Goal: Contribute content: Contribute content

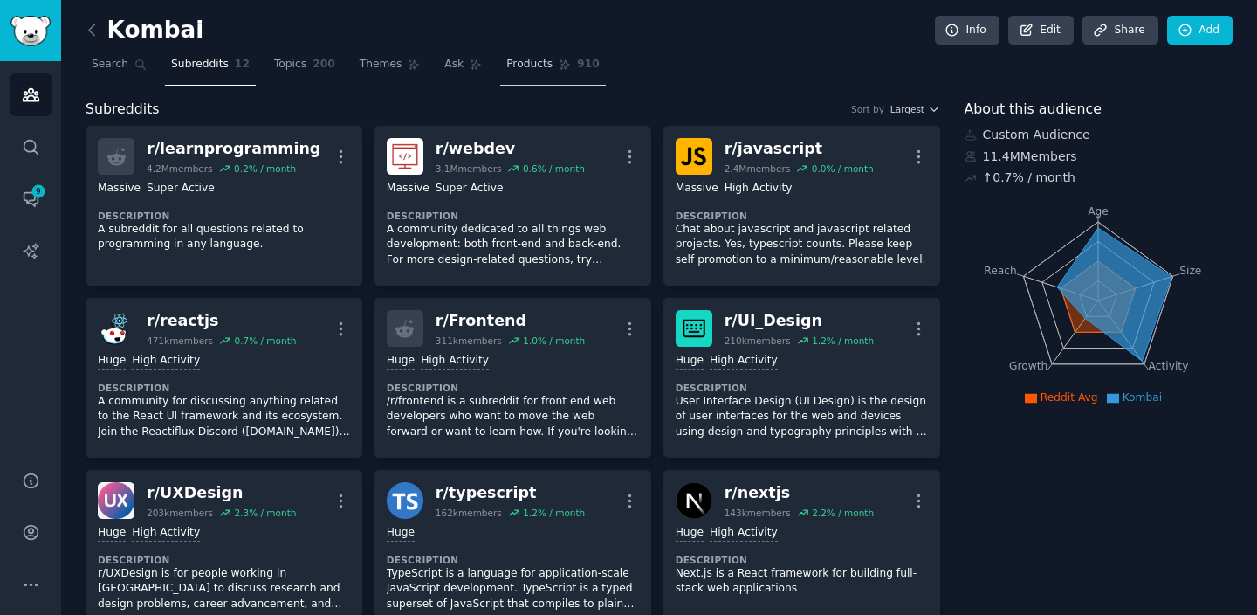
click at [577, 57] on span "910" at bounding box center [588, 65] width 23 height 16
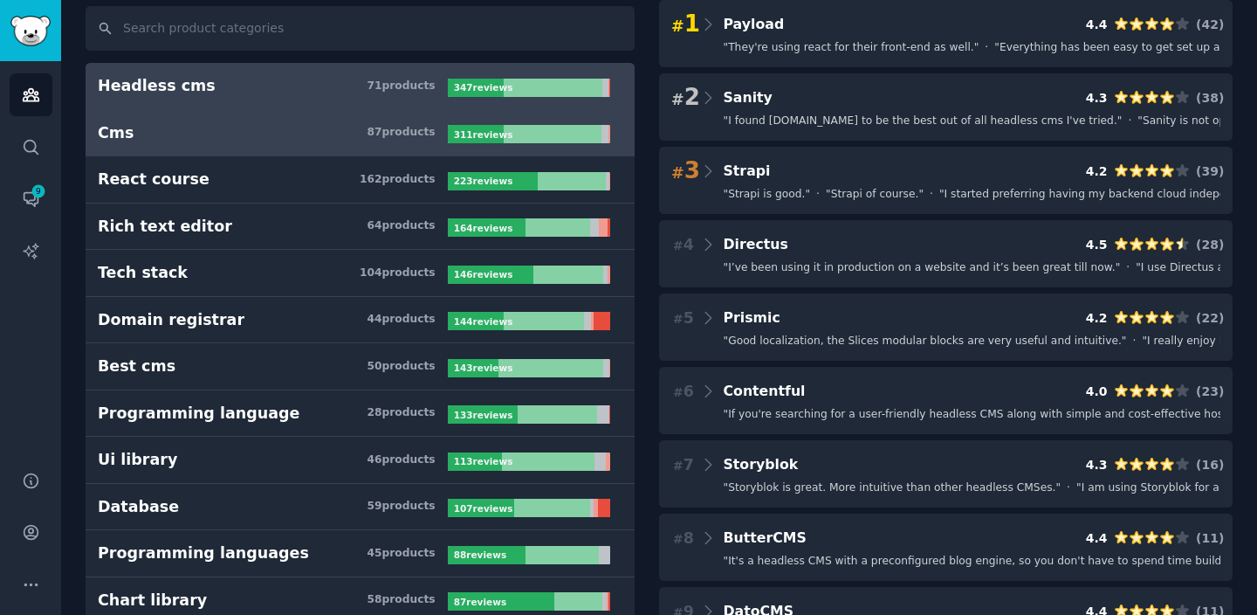
scroll to position [121, 0]
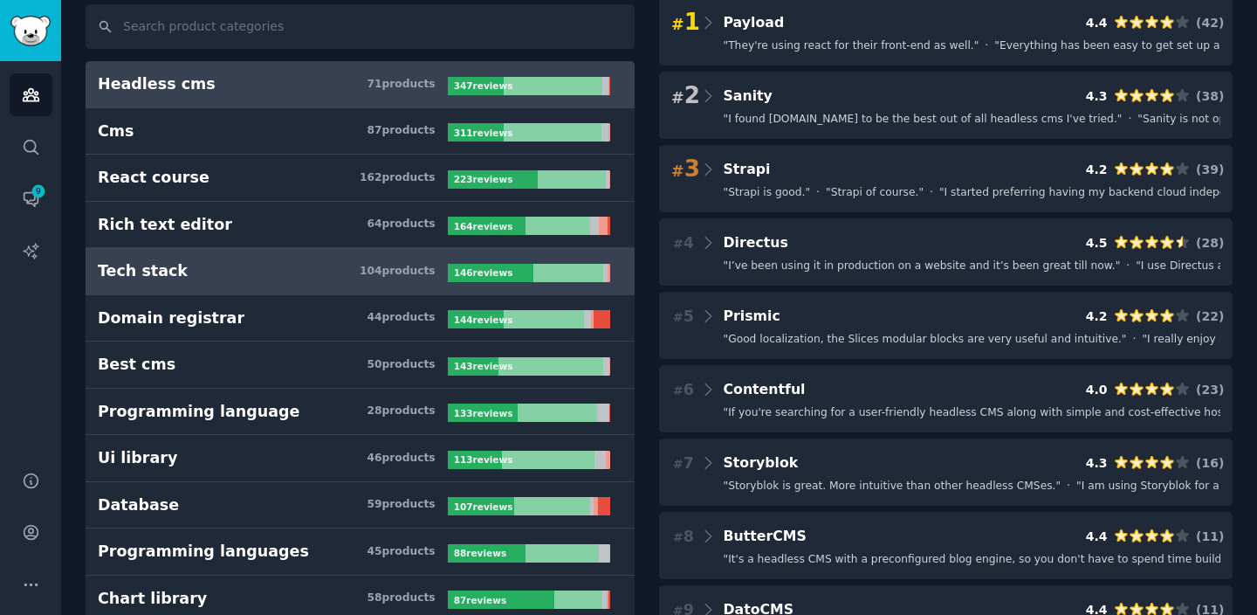
click at [538, 273] on div at bounding box center [568, 273] width 70 height 18
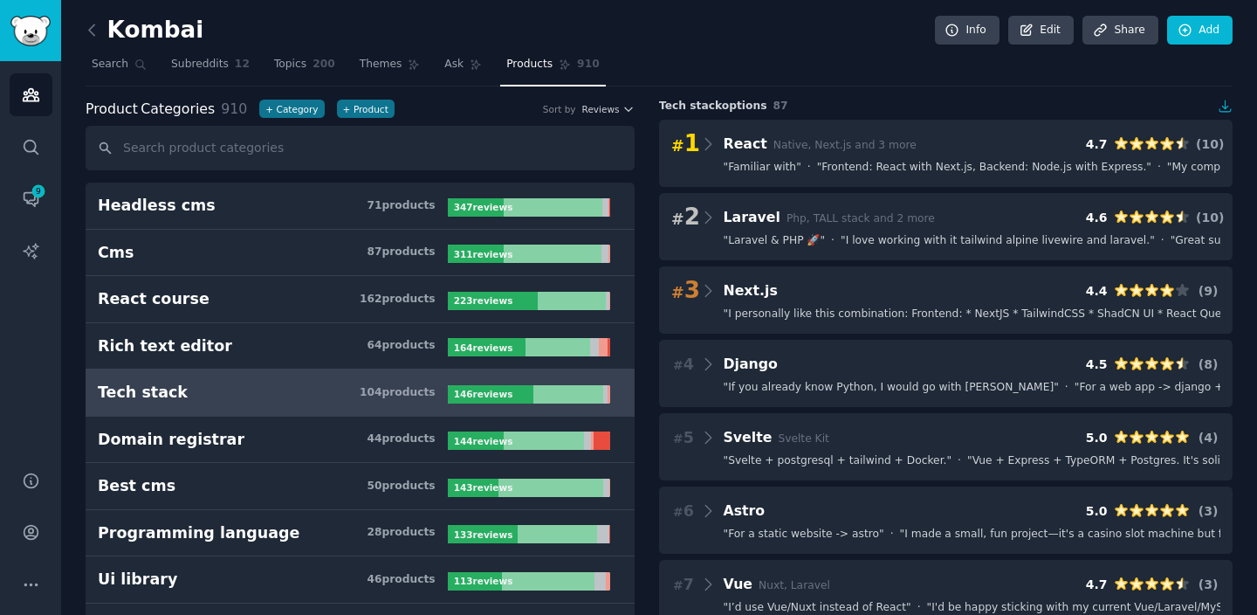
scroll to position [29, 0]
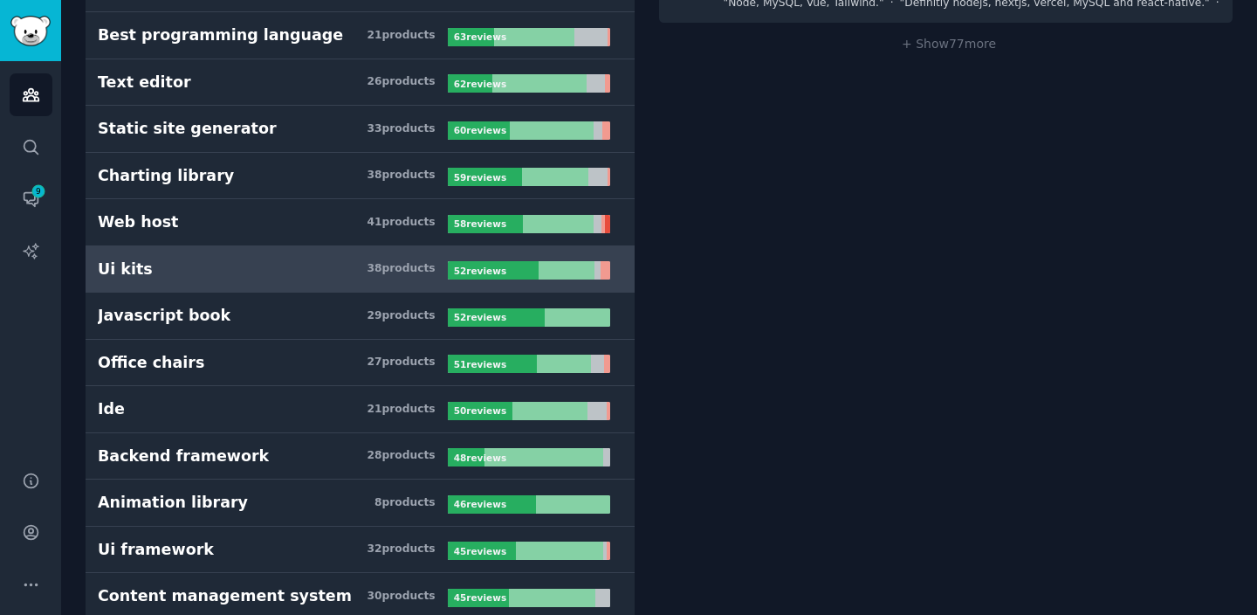
click at [369, 273] on div "38 product s" at bounding box center [401, 269] width 68 height 16
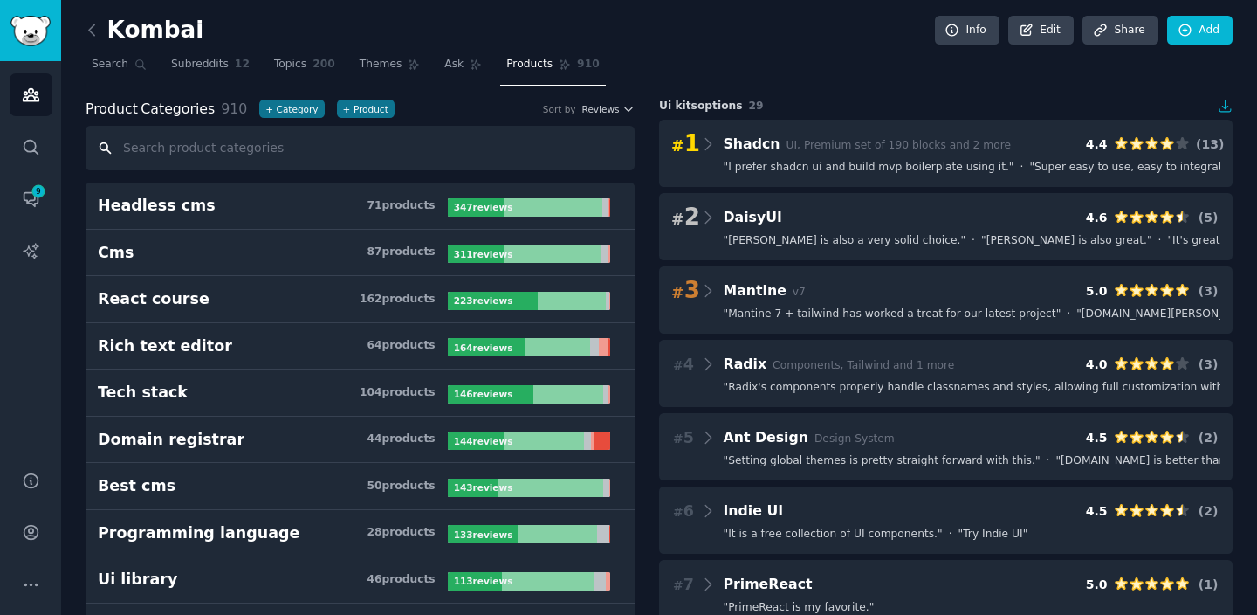
click at [358, 143] on input "text" at bounding box center [360, 148] width 549 height 45
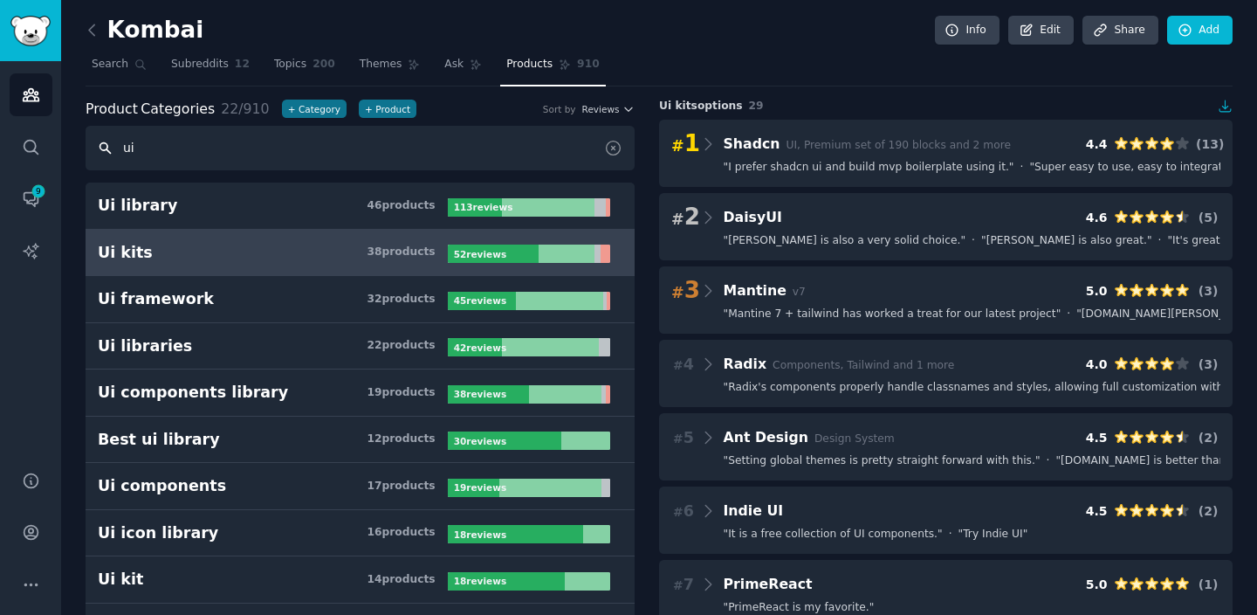
type input "ui"
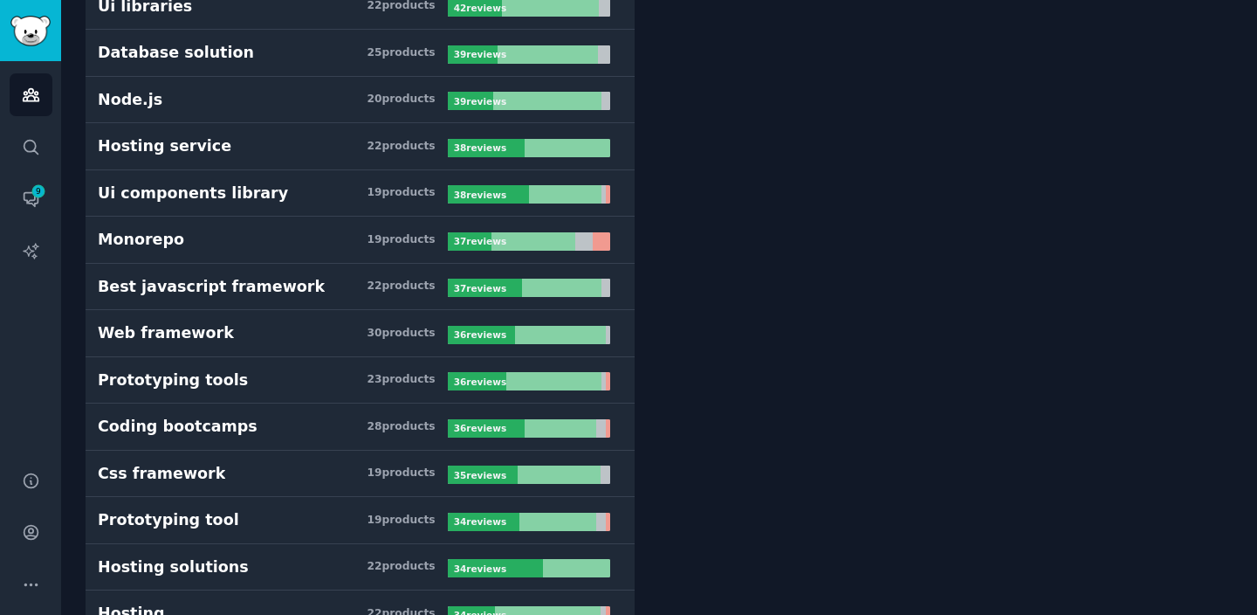
scroll to position [141, 0]
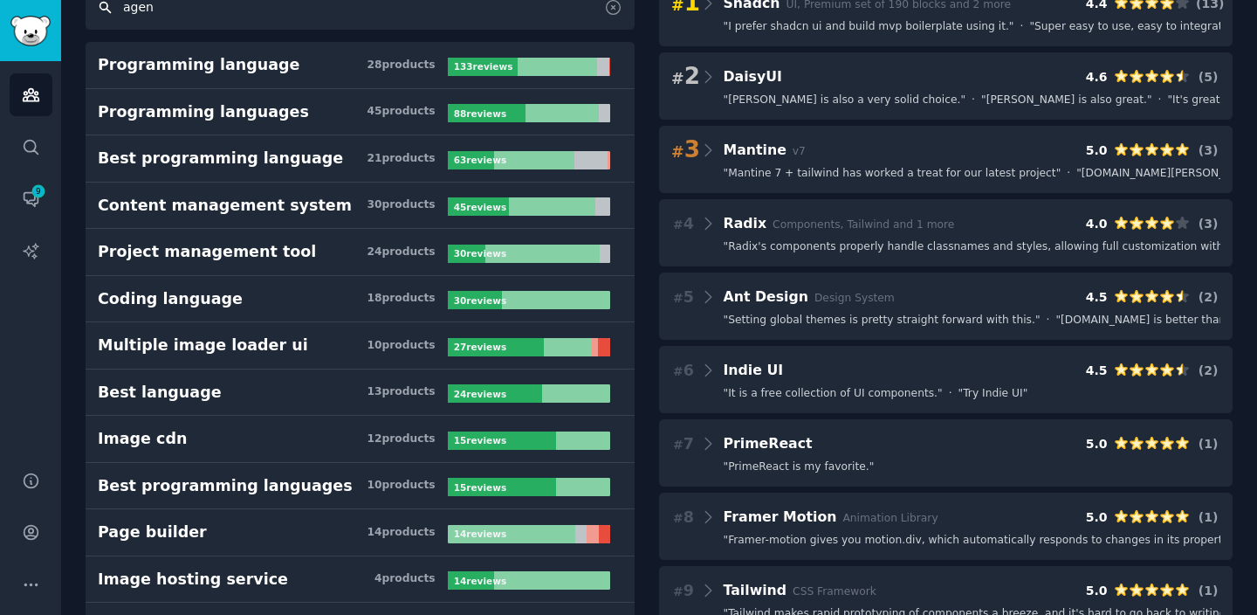
type input "agent"
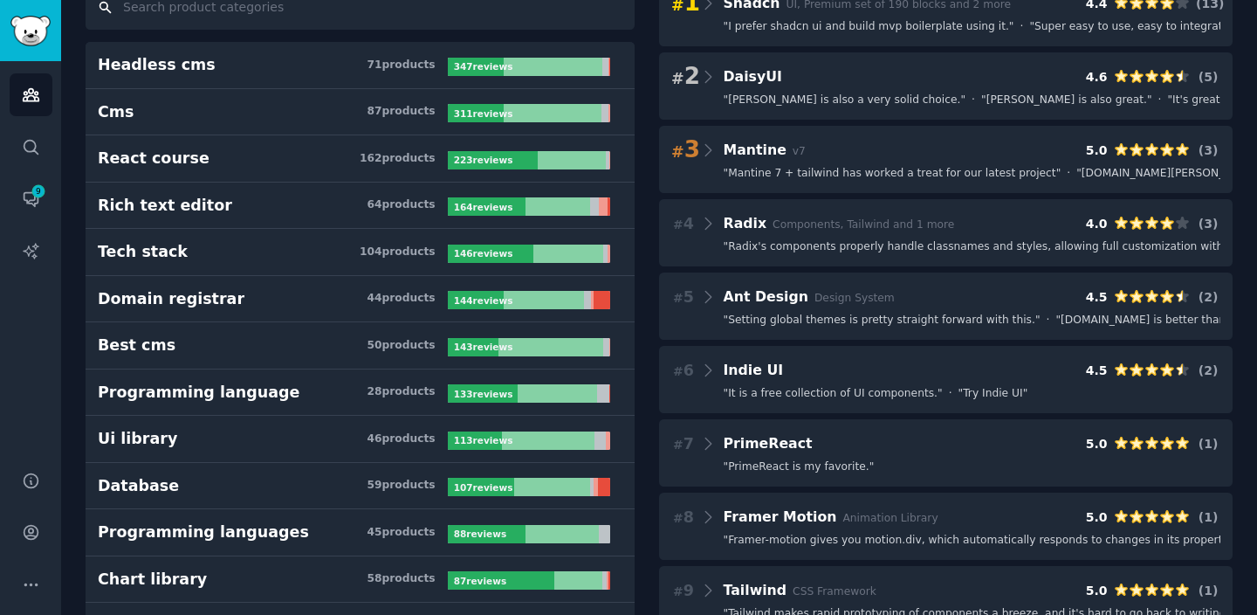
scroll to position [139, 0]
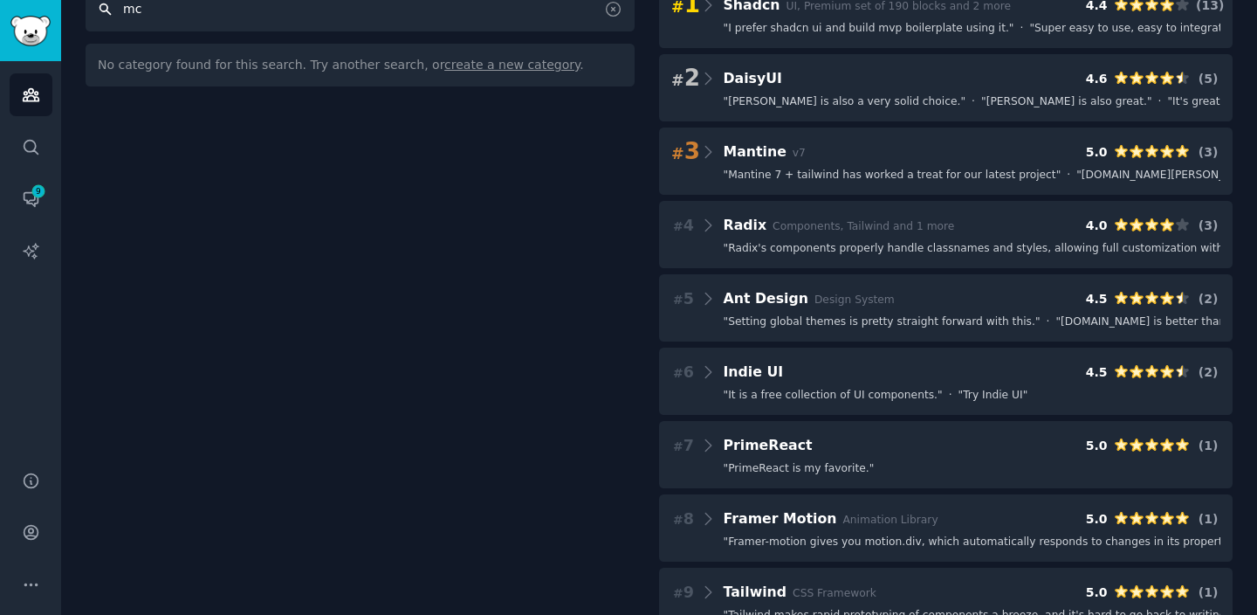
type input "mcp"
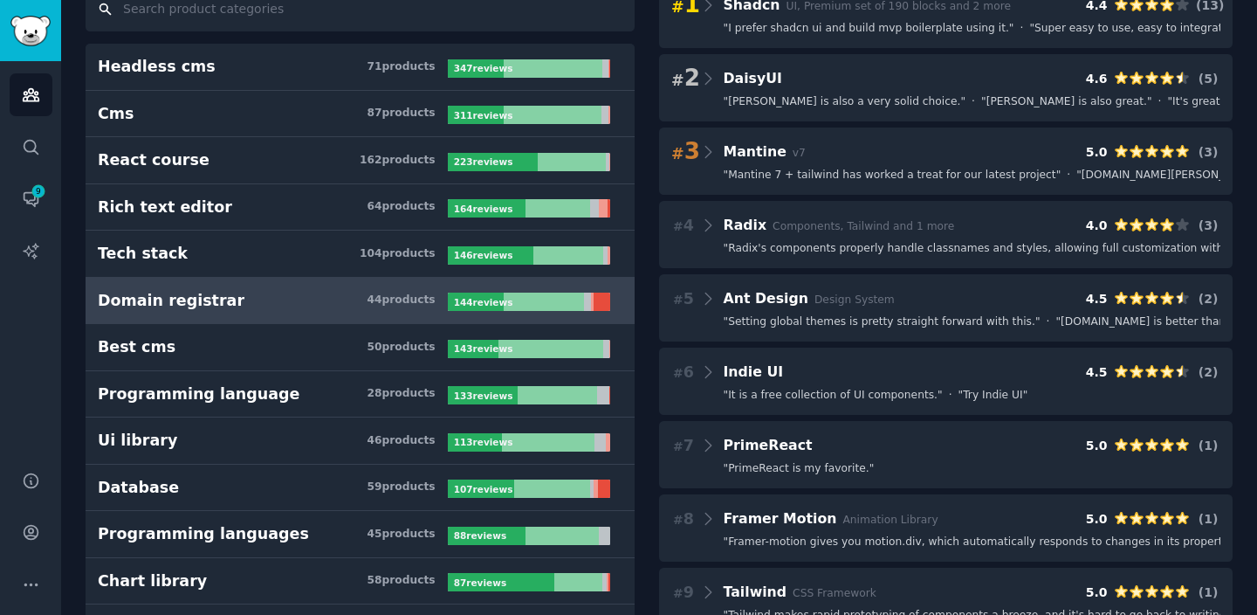
scroll to position [0, 0]
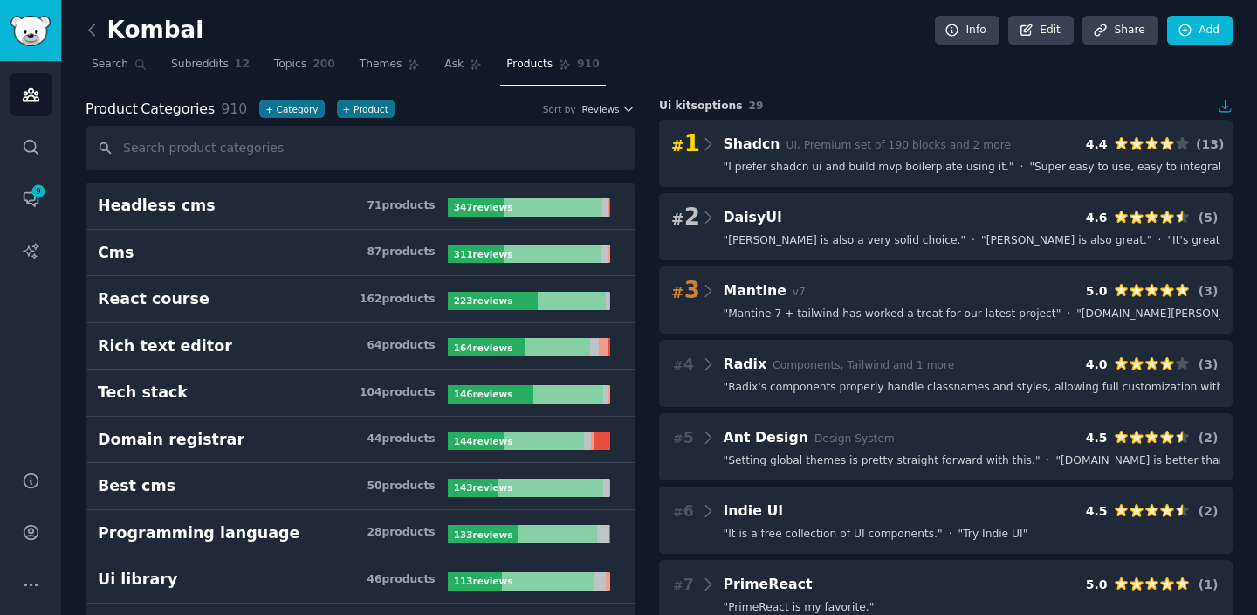
click at [567, 17] on div "Kombai Info Edit Share Add" at bounding box center [659, 34] width 1147 height 36
click at [292, 79] on link "Topics 200" at bounding box center [304, 69] width 73 height 36
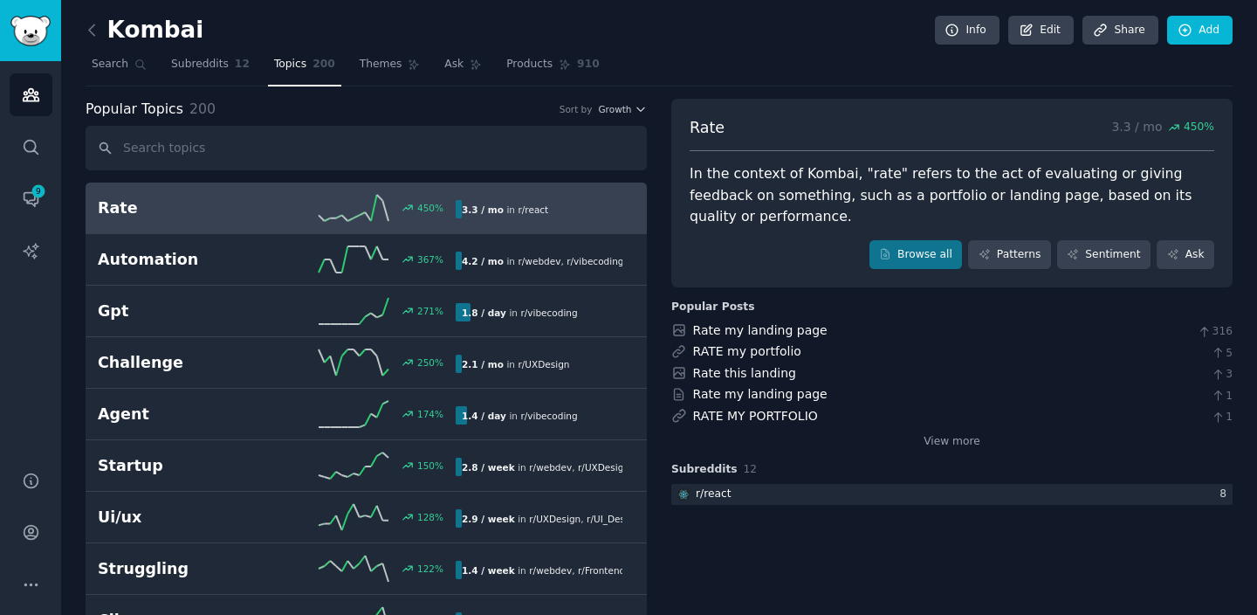
click at [361, 134] on input "text" at bounding box center [366, 148] width 561 height 45
click at [918, 240] on link "Browse all" at bounding box center [915, 255] width 93 height 30
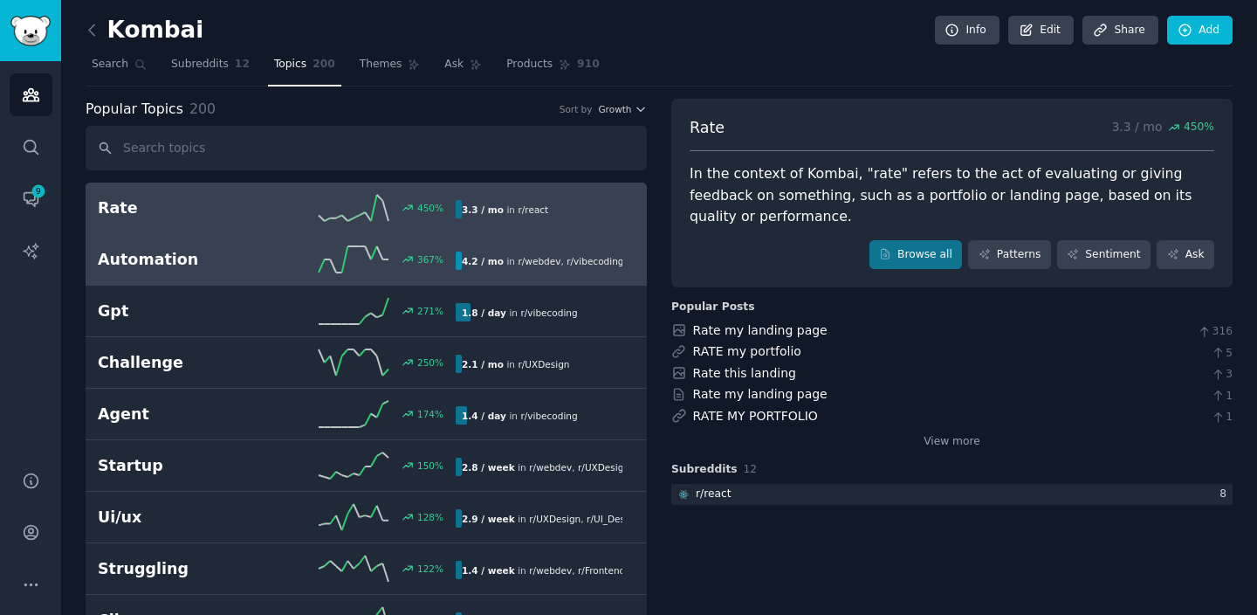
click at [378, 263] on icon at bounding box center [354, 259] width 70 height 26
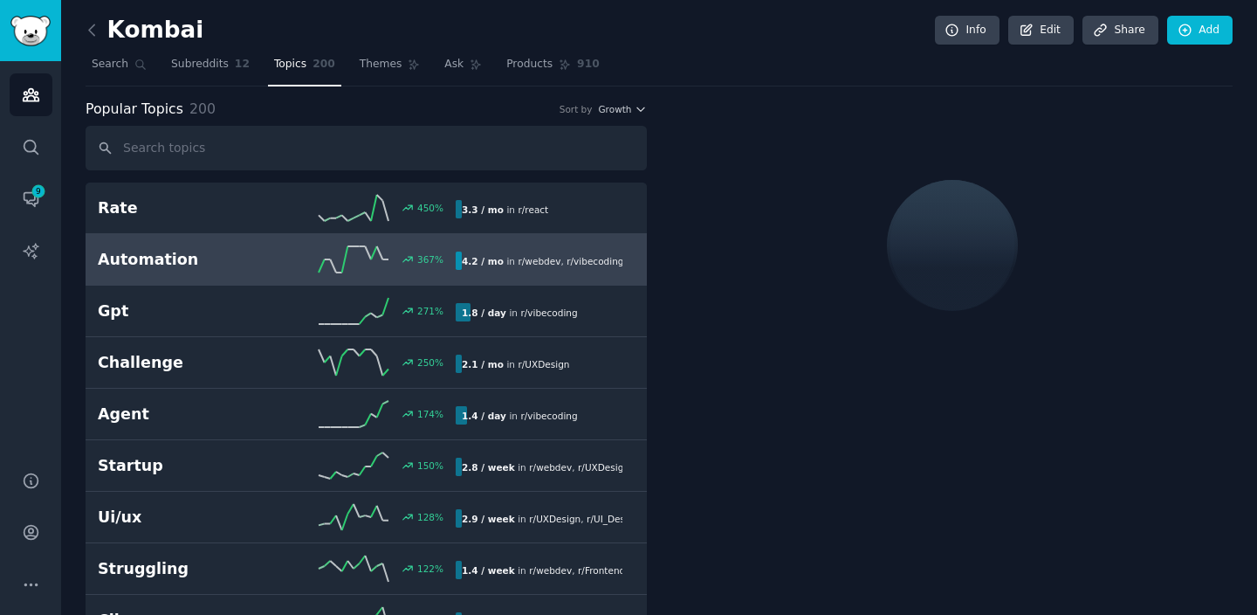
click at [378, 263] on icon at bounding box center [354, 259] width 70 height 26
click at [613, 106] on span "Growth" at bounding box center [614, 109] width 33 height 12
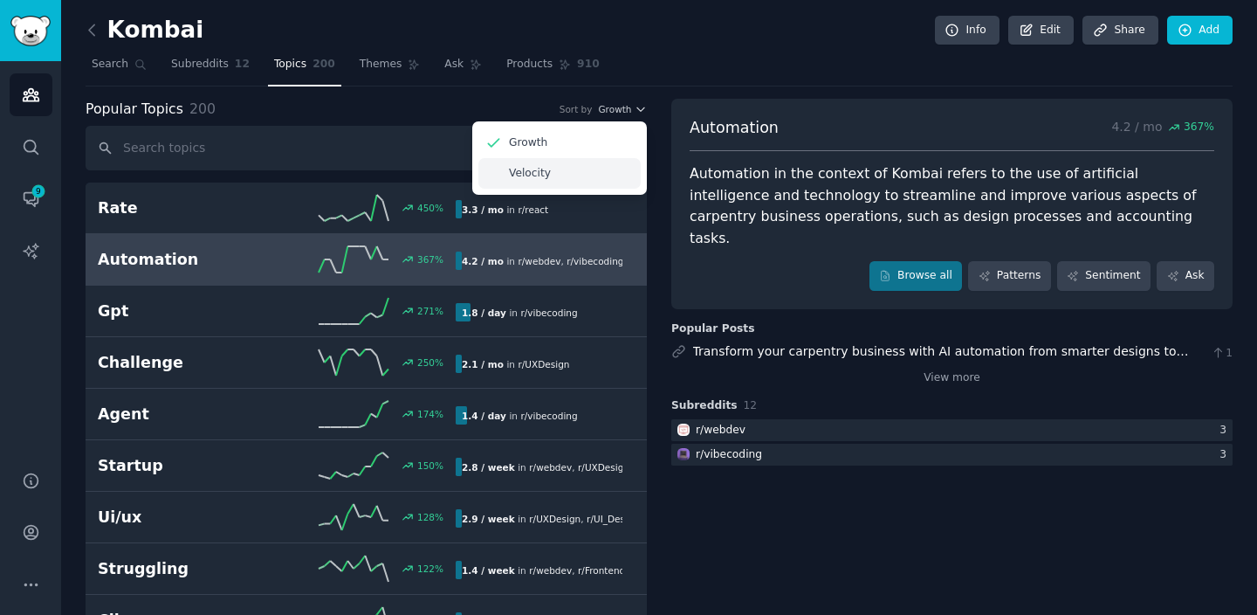
click at [595, 165] on div "Velocity" at bounding box center [559, 173] width 162 height 31
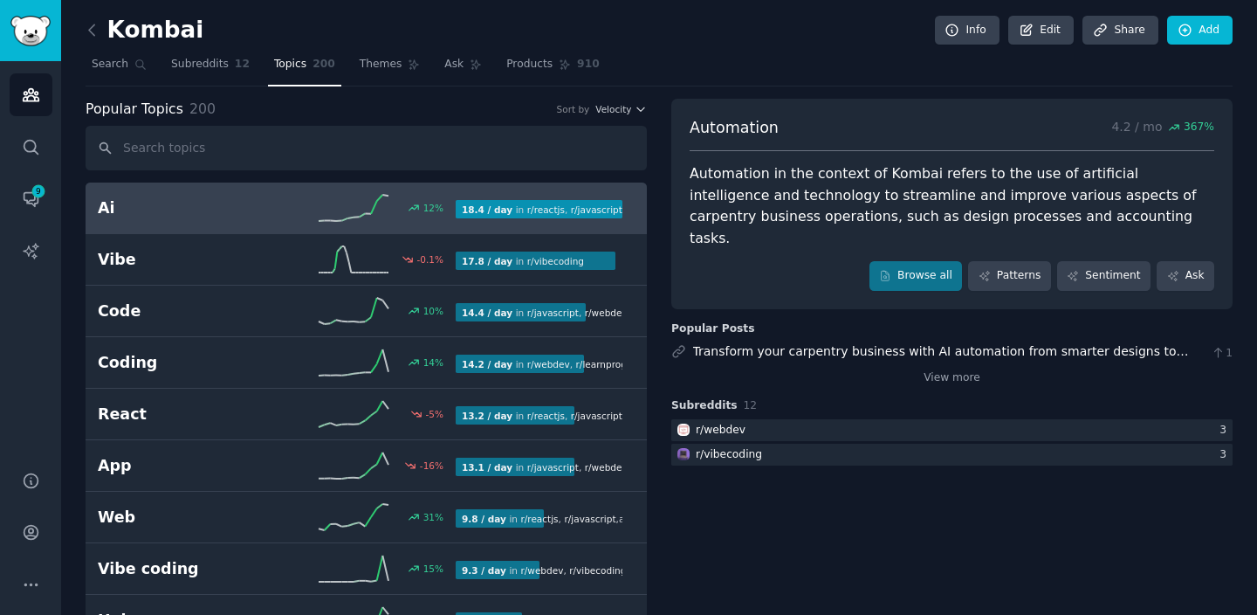
click at [253, 226] on link "Ai 12 % 18.4 / day in r/ reactjs , r/ javascript , and 8 other s" at bounding box center [366, 208] width 561 height 52
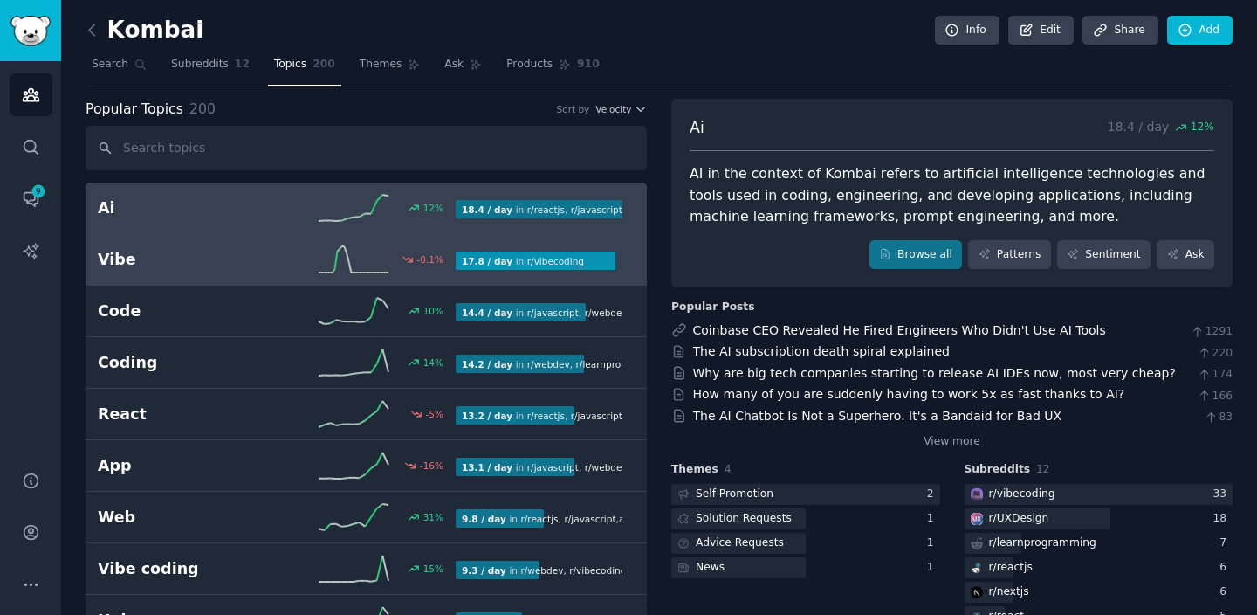
click at [252, 262] on h2 "Vibe" at bounding box center [187, 260] width 179 height 22
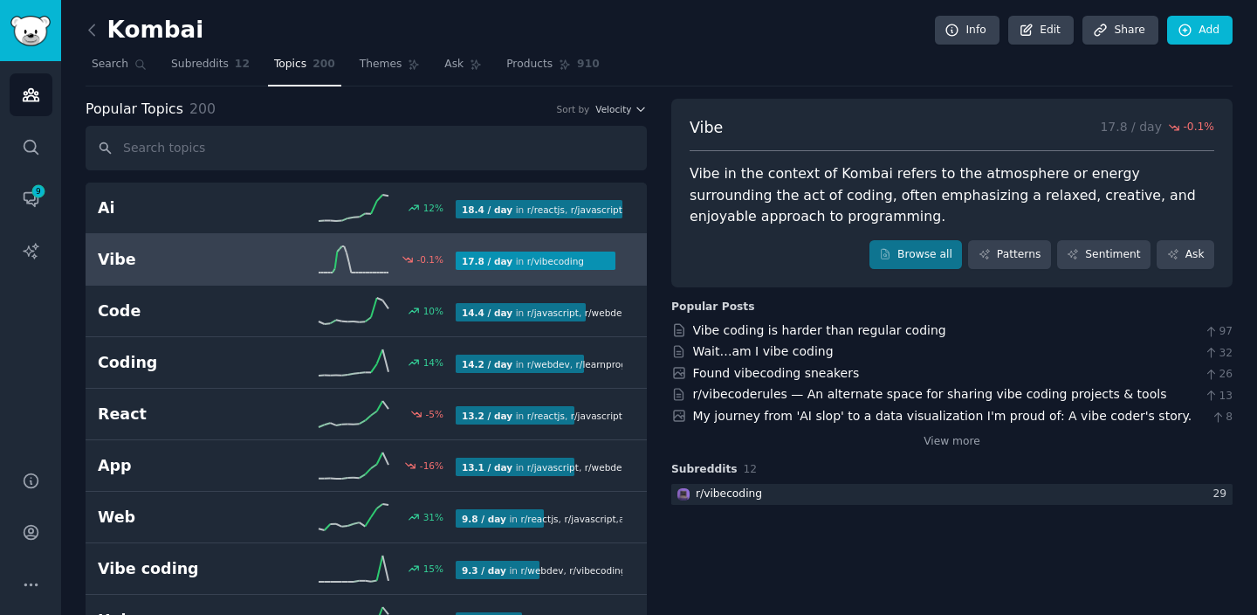
click at [251, 280] on link "Vibe -0.1 % 17.8 / day in r/ vibecoding" at bounding box center [366, 260] width 561 height 52
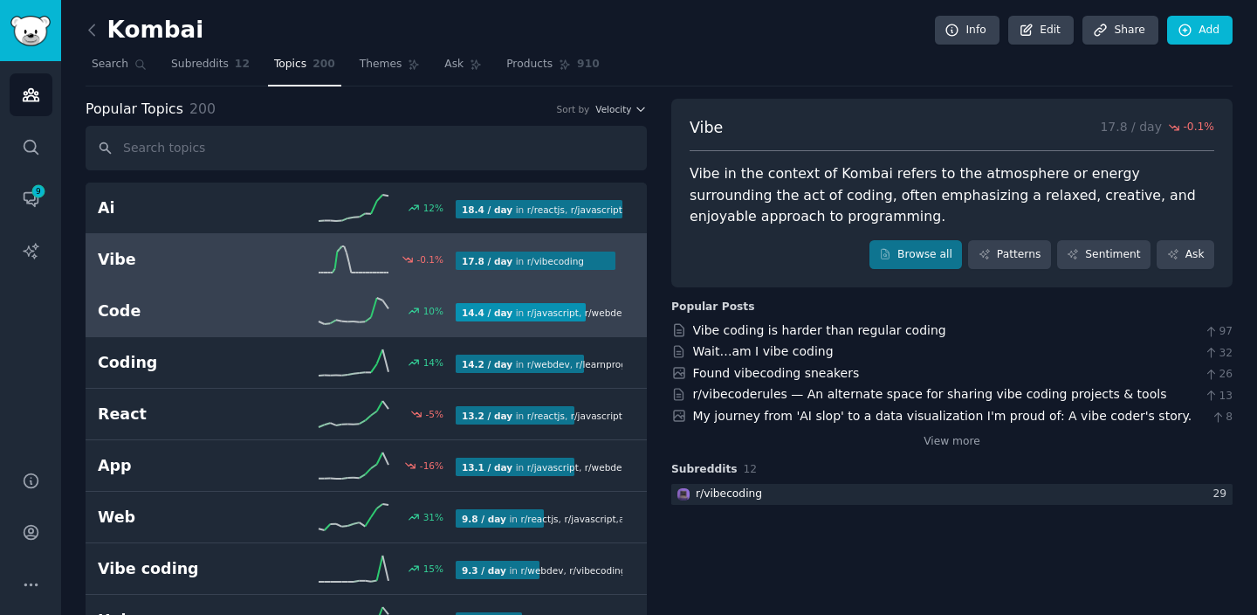
click at [251, 292] on link "Code 10 % 14.4 / day in r/ javascript , r/ webdev , and 3 other s" at bounding box center [366, 311] width 561 height 52
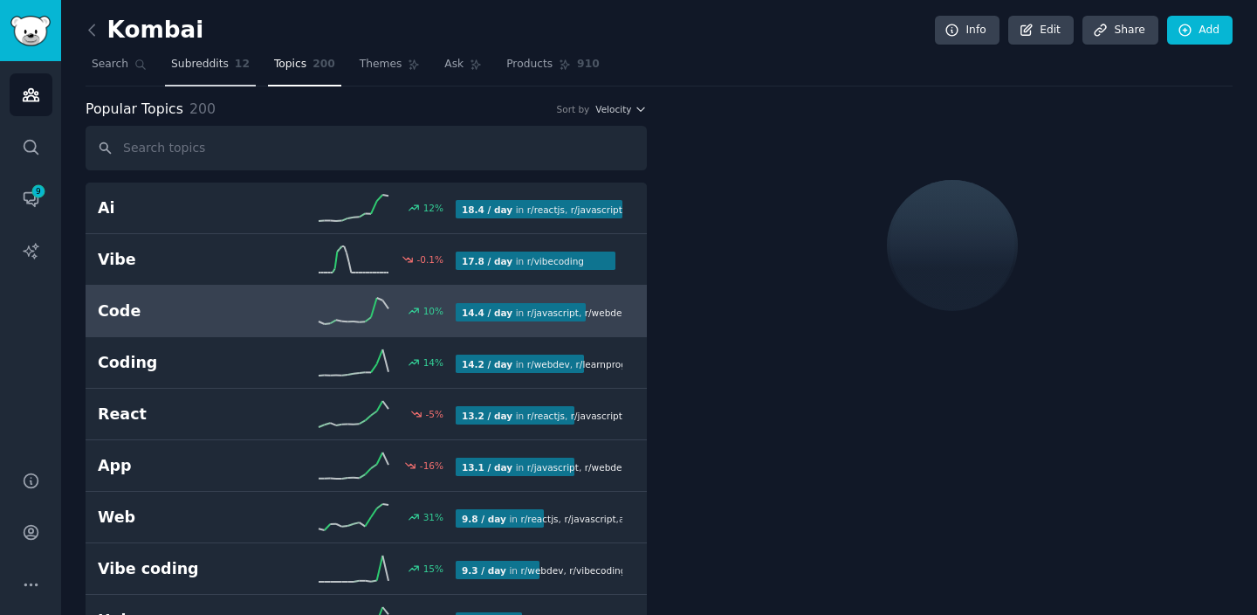
click at [198, 57] on span "Subreddits" at bounding box center [200, 65] width 58 height 16
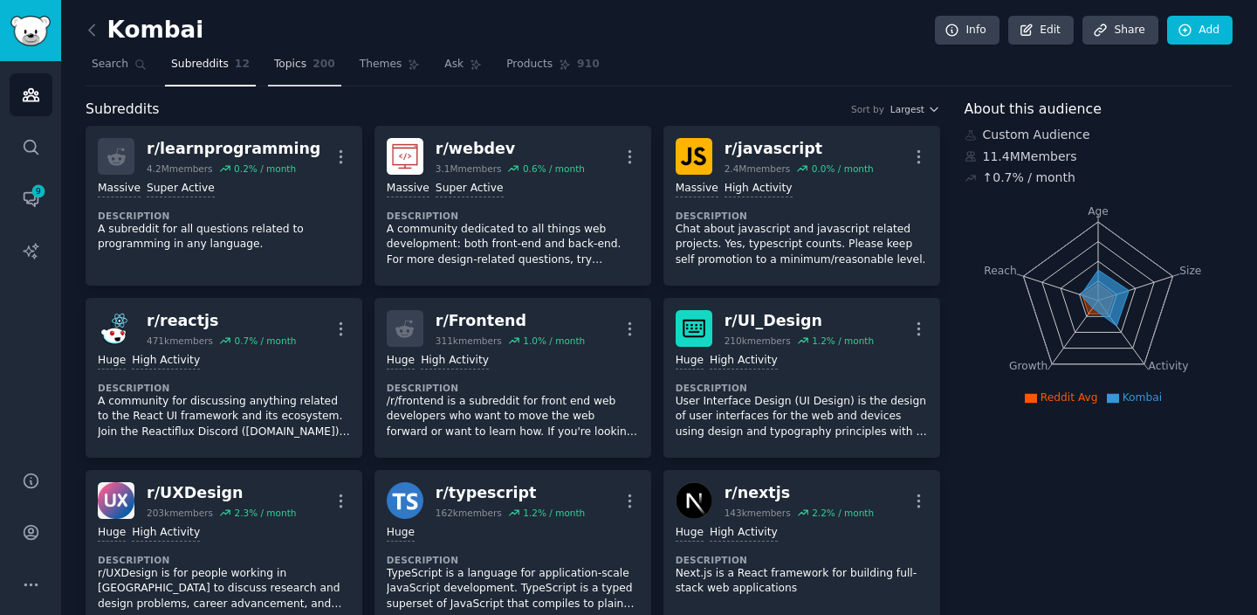
click at [301, 79] on link "Topics 200" at bounding box center [304, 69] width 73 height 36
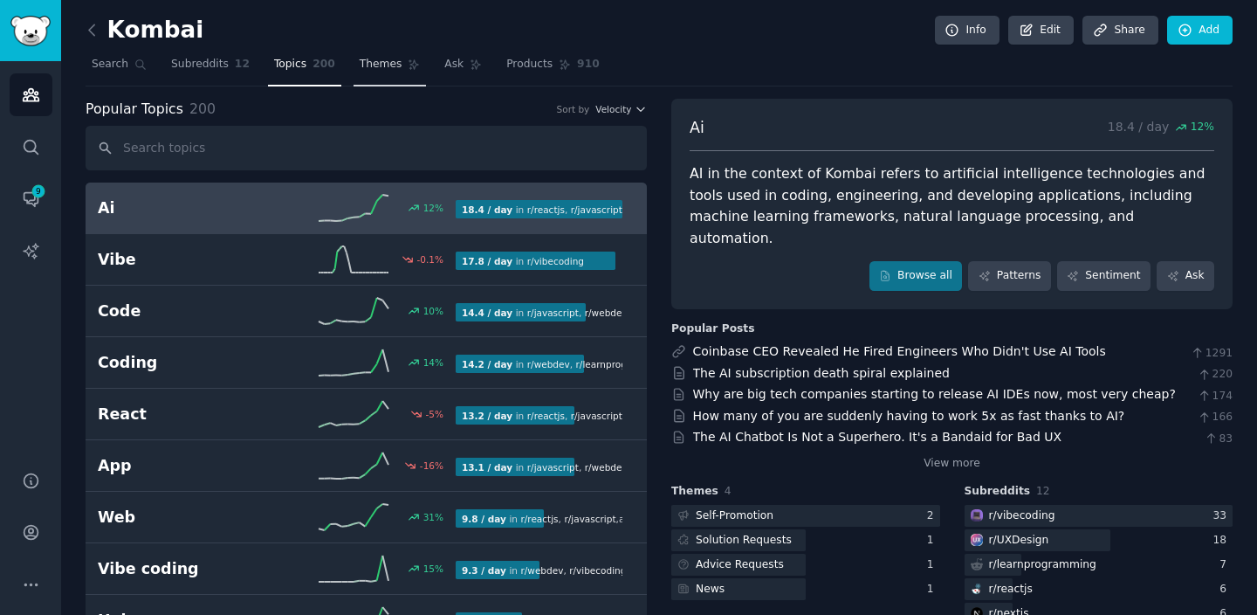
click at [396, 66] on link "Themes" at bounding box center [390, 69] width 73 height 36
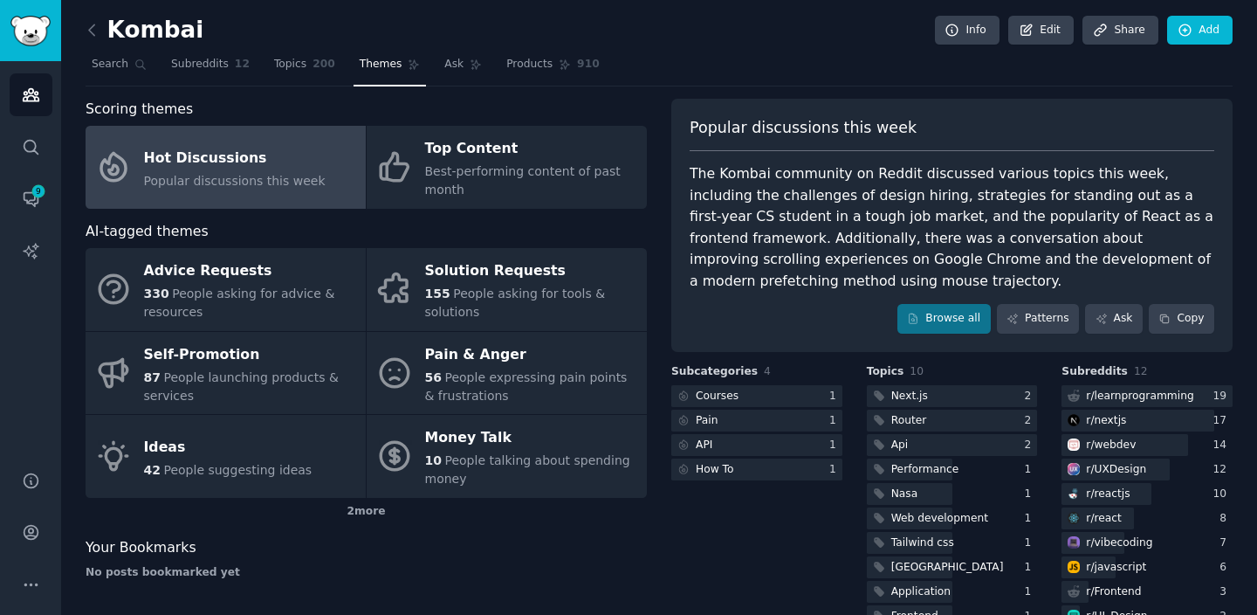
click at [293, 50] on div "Kombai Info Edit Share Add" at bounding box center [659, 34] width 1147 height 36
drag, startPoint x: 293, startPoint y: 58, endPoint x: 302, endPoint y: 59, distance: 8.9
click at [293, 58] on span "Topics" at bounding box center [290, 65] width 32 height 16
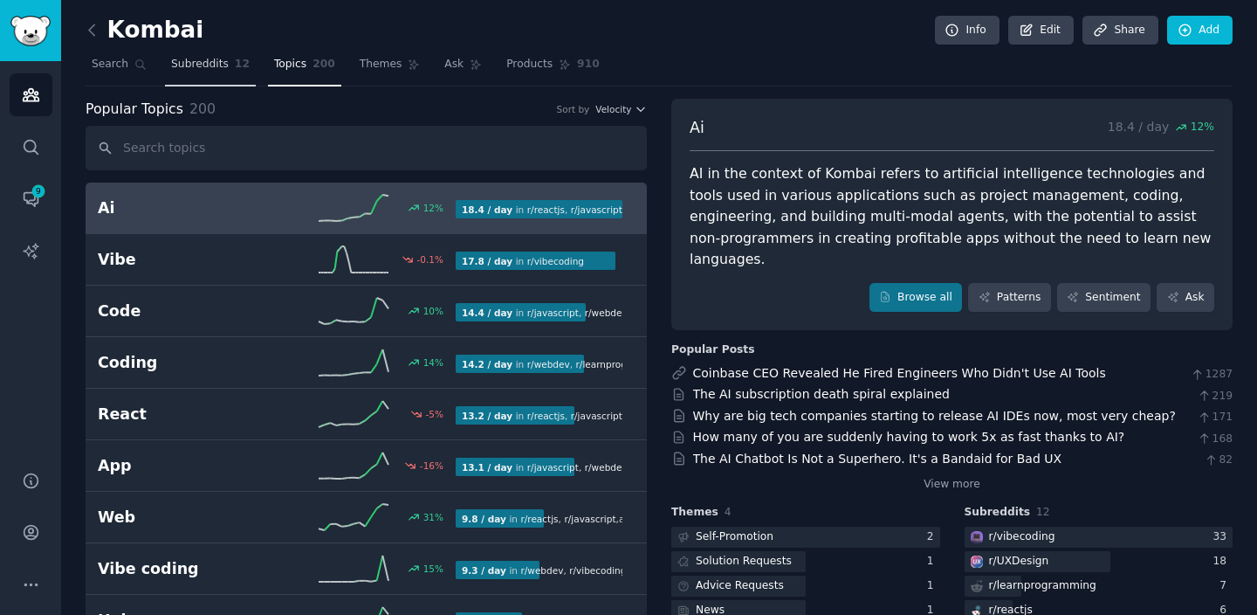
click at [173, 63] on span "Subreddits" at bounding box center [200, 65] width 58 height 16
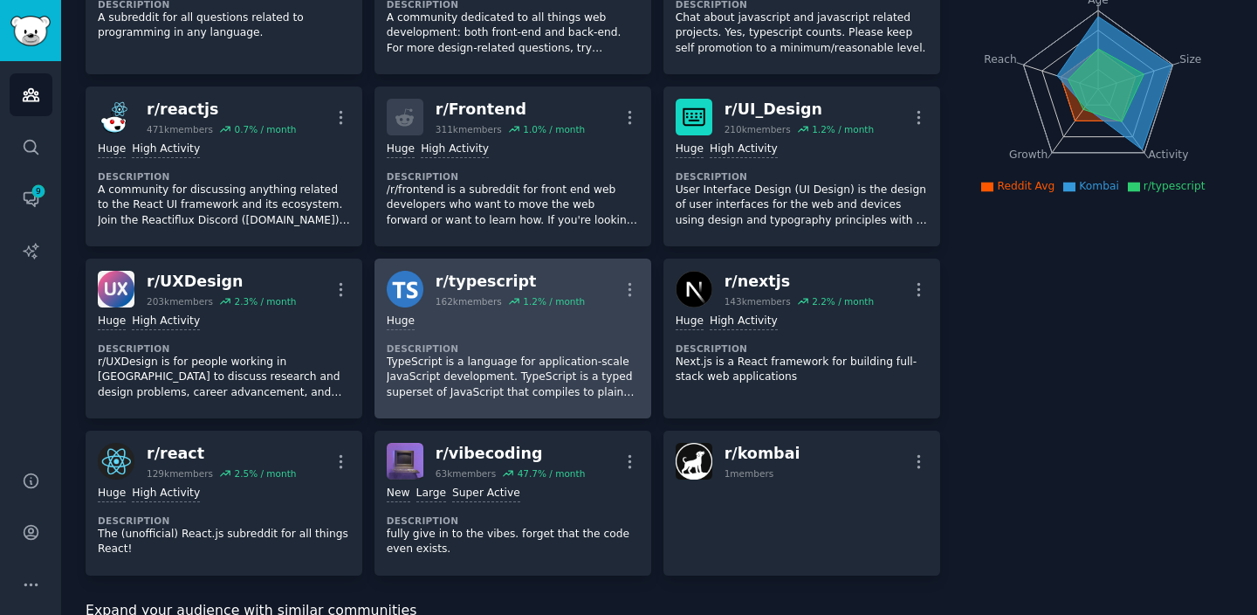
scroll to position [221, 0]
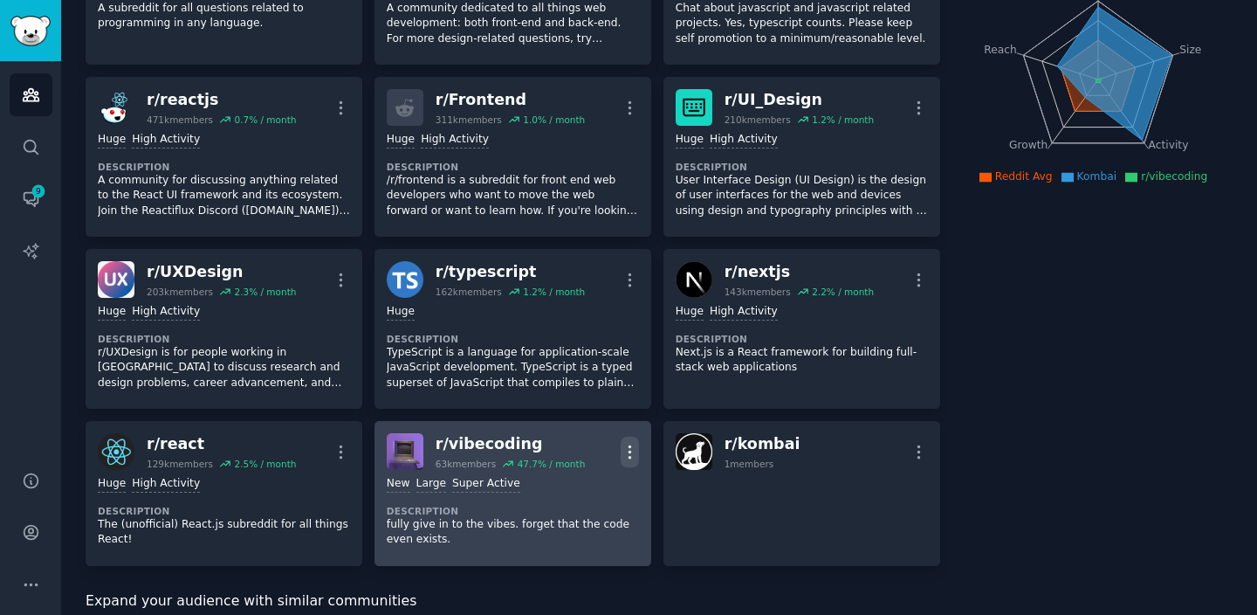
click at [631, 457] on icon "button" at bounding box center [630, 452] width 18 height 18
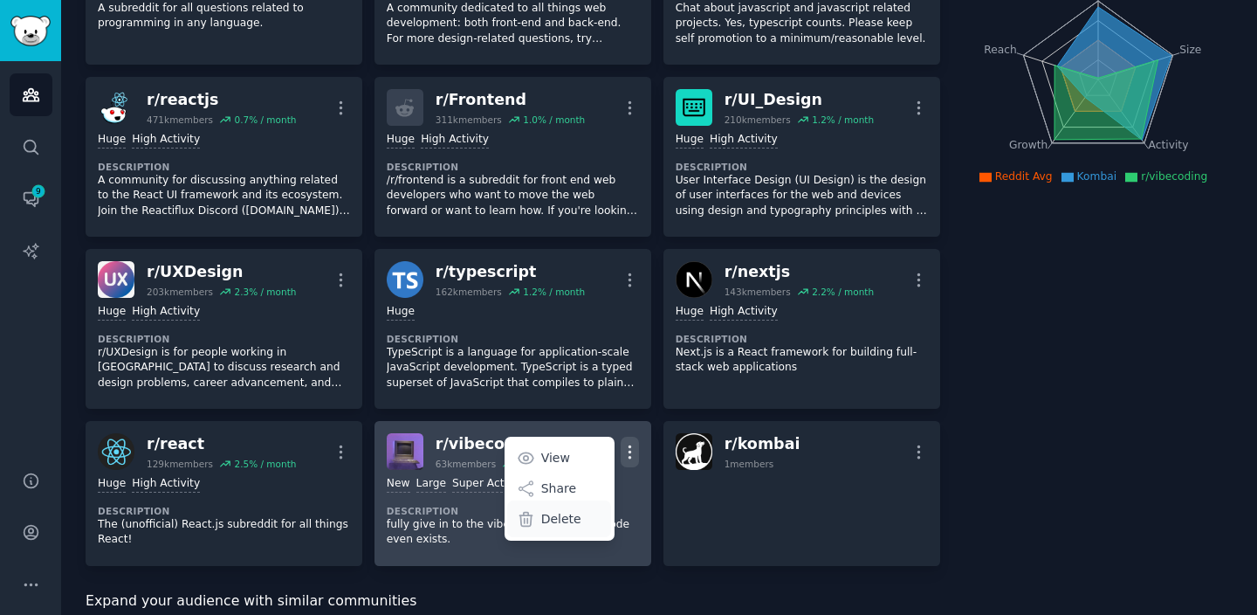
click at [584, 508] on div "Delete" at bounding box center [559, 518] width 104 height 37
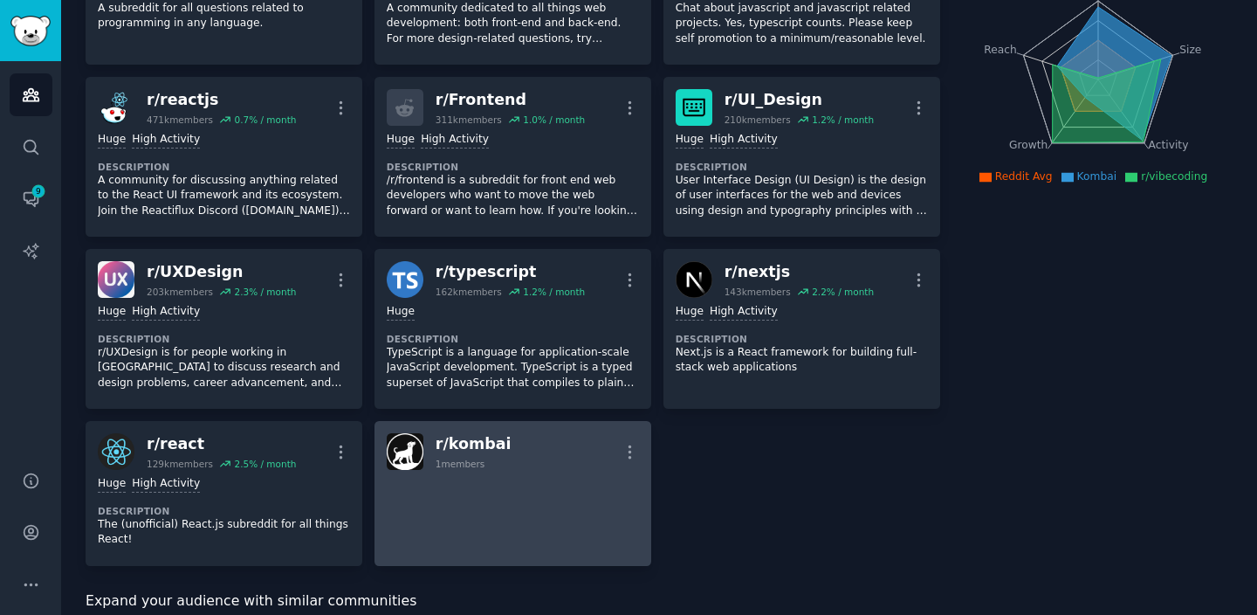
scroll to position [0, 0]
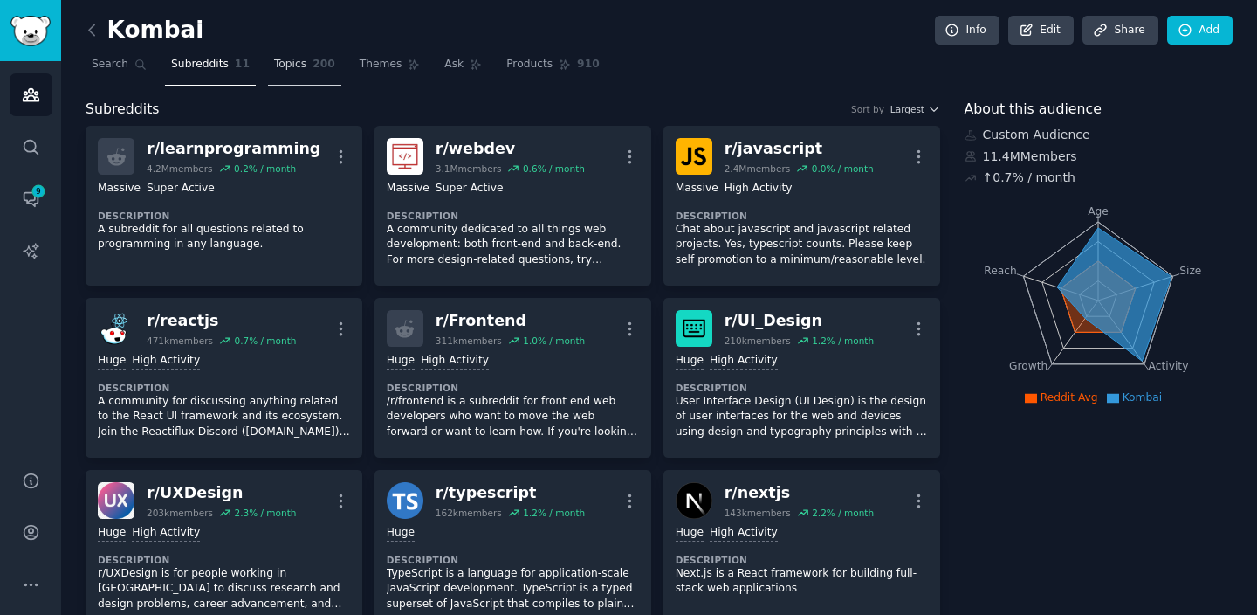
click at [303, 60] on link "Topics 200" at bounding box center [304, 69] width 73 height 36
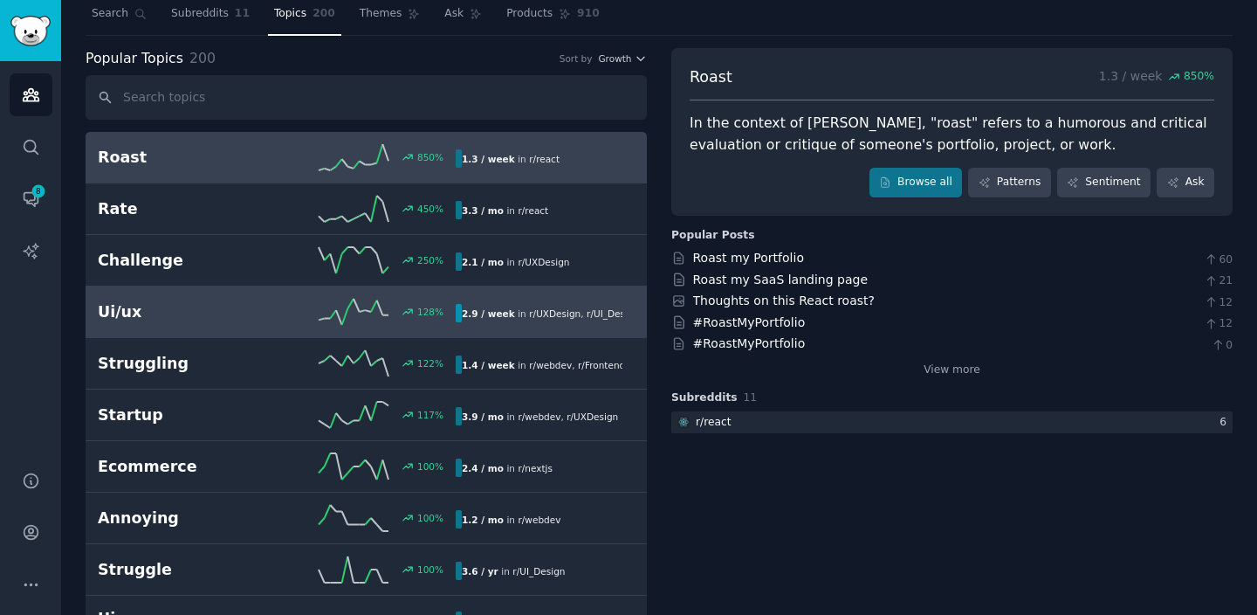
scroll to position [8, 0]
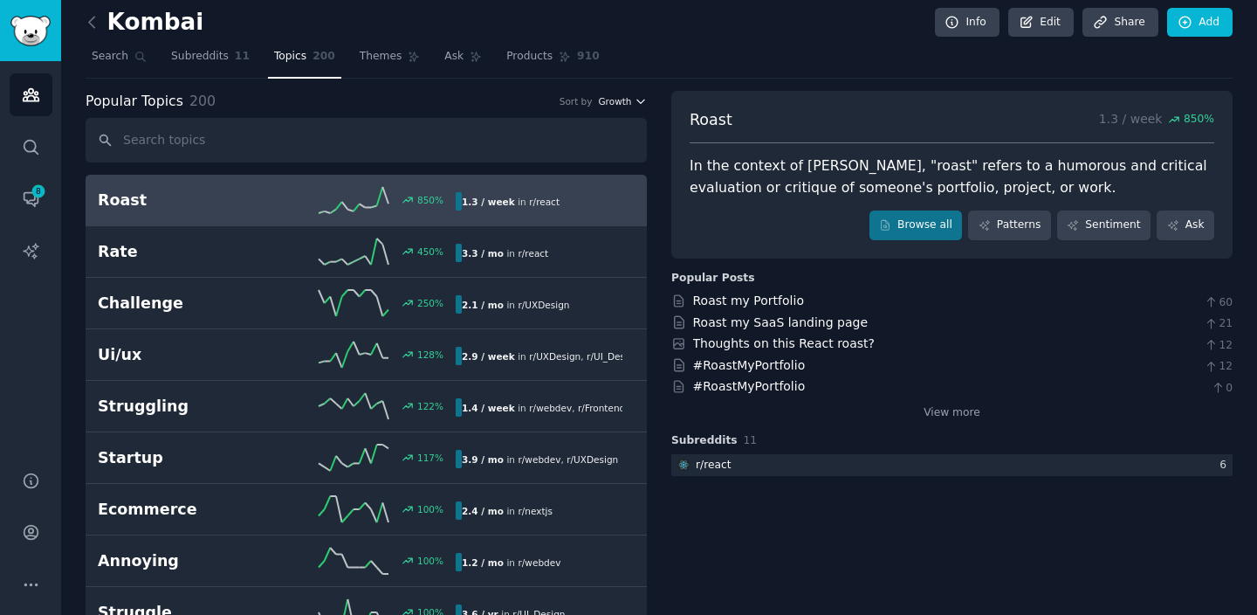
click at [635, 102] on icon "button" at bounding box center [641, 101] width 12 height 12
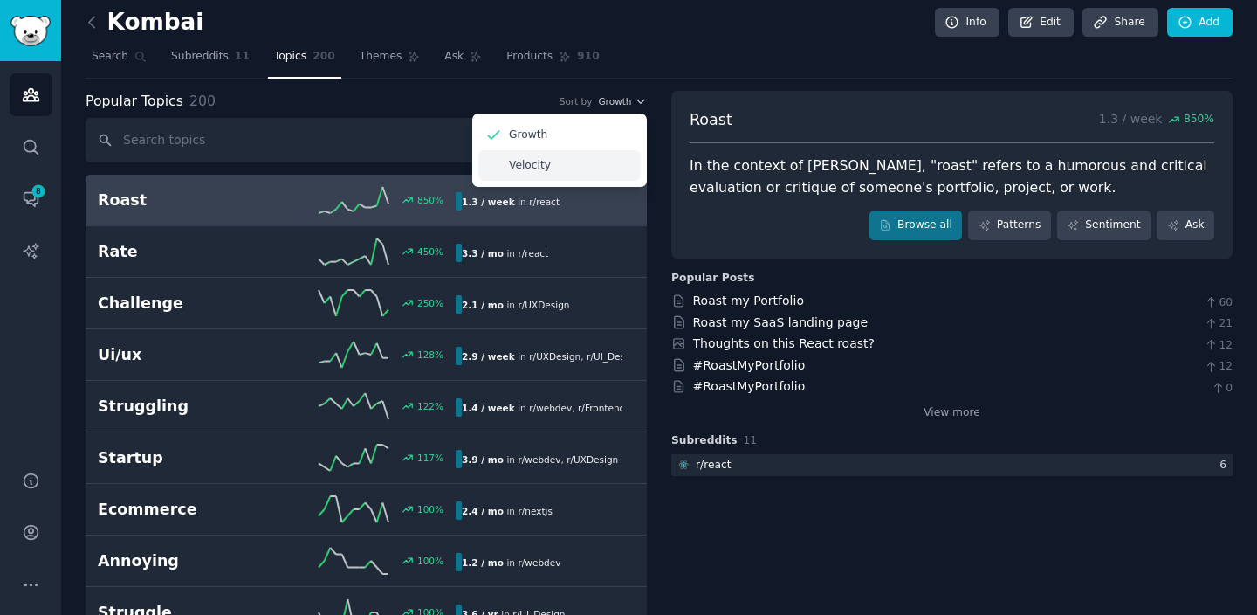
click at [608, 159] on div "Velocity" at bounding box center [559, 165] width 162 height 31
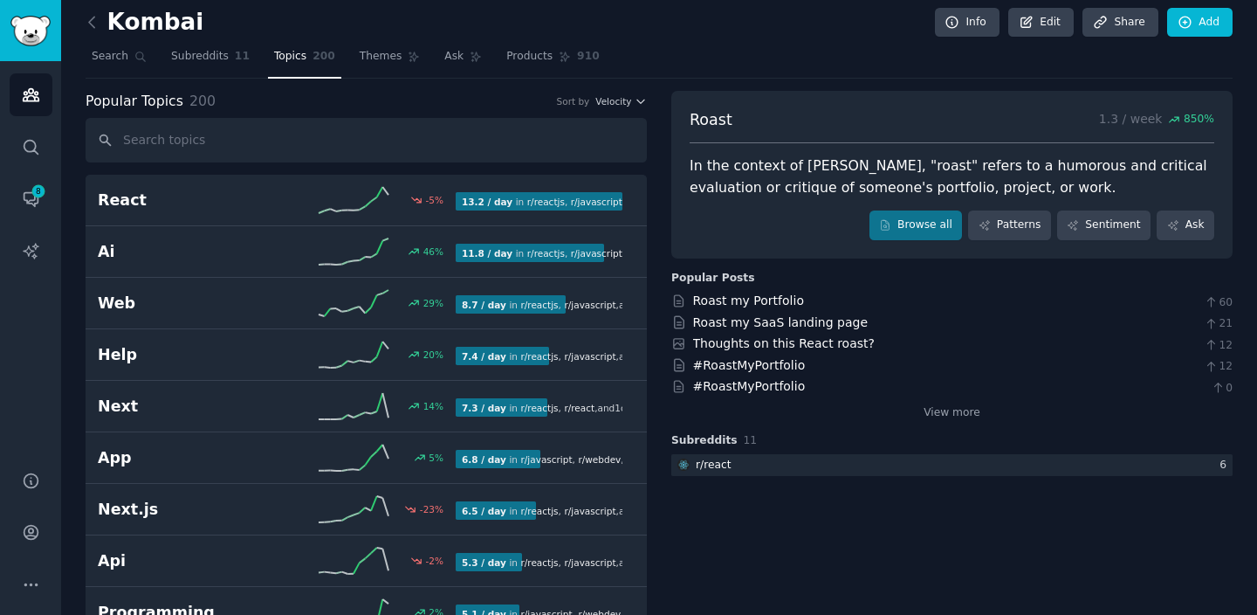
click at [667, 65] on nav "Search Subreddits 11 Topics 200 Themes Ask Products 910" at bounding box center [659, 61] width 1147 height 36
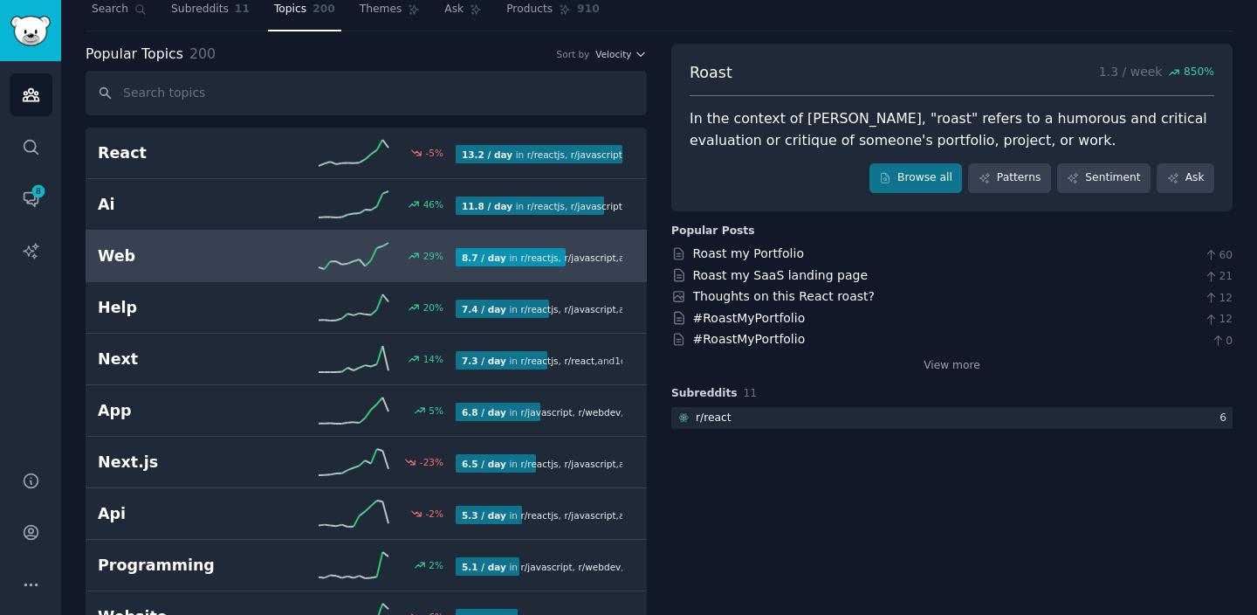
scroll to position [0, 0]
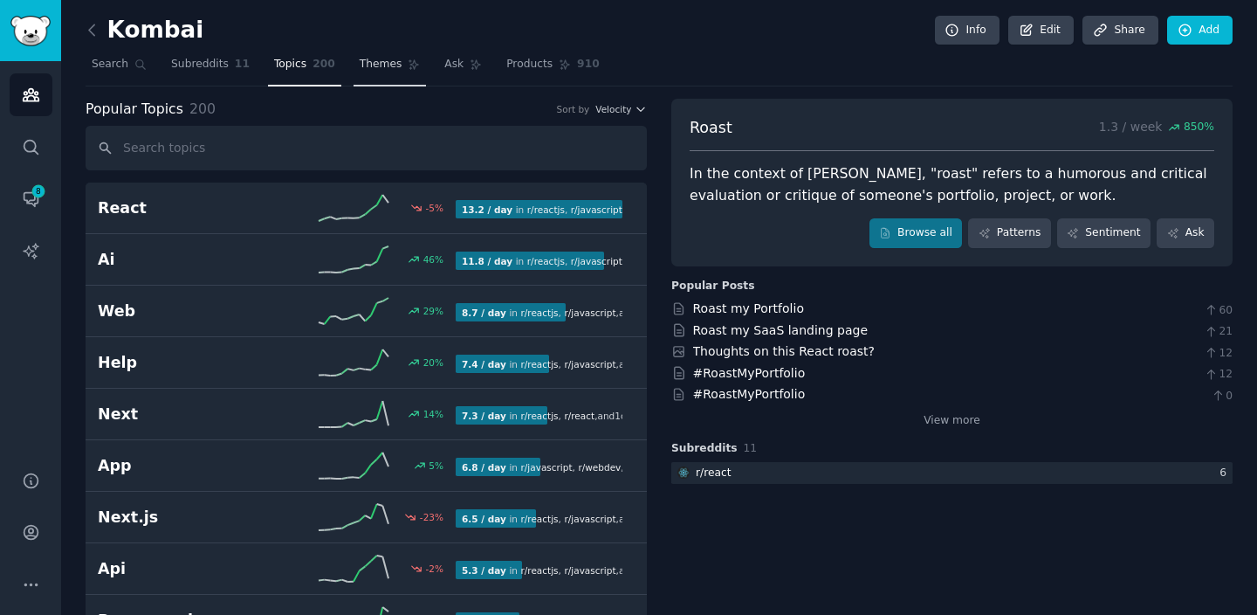
click at [381, 74] on link "Themes" at bounding box center [390, 69] width 73 height 36
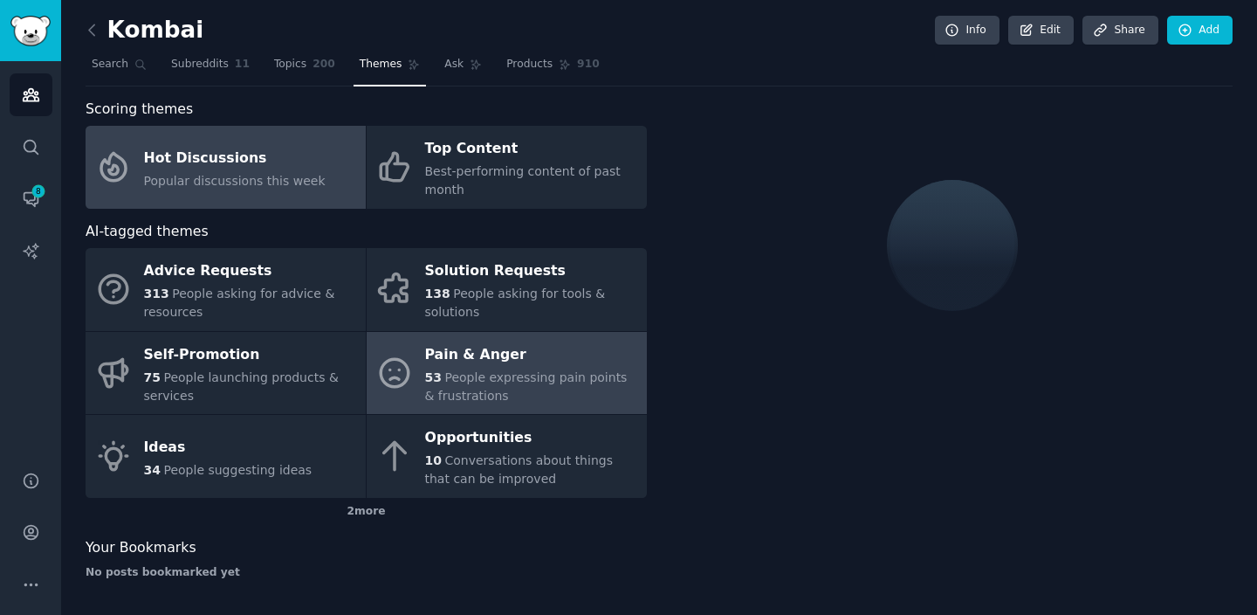
click at [395, 382] on icon at bounding box center [394, 372] width 37 height 37
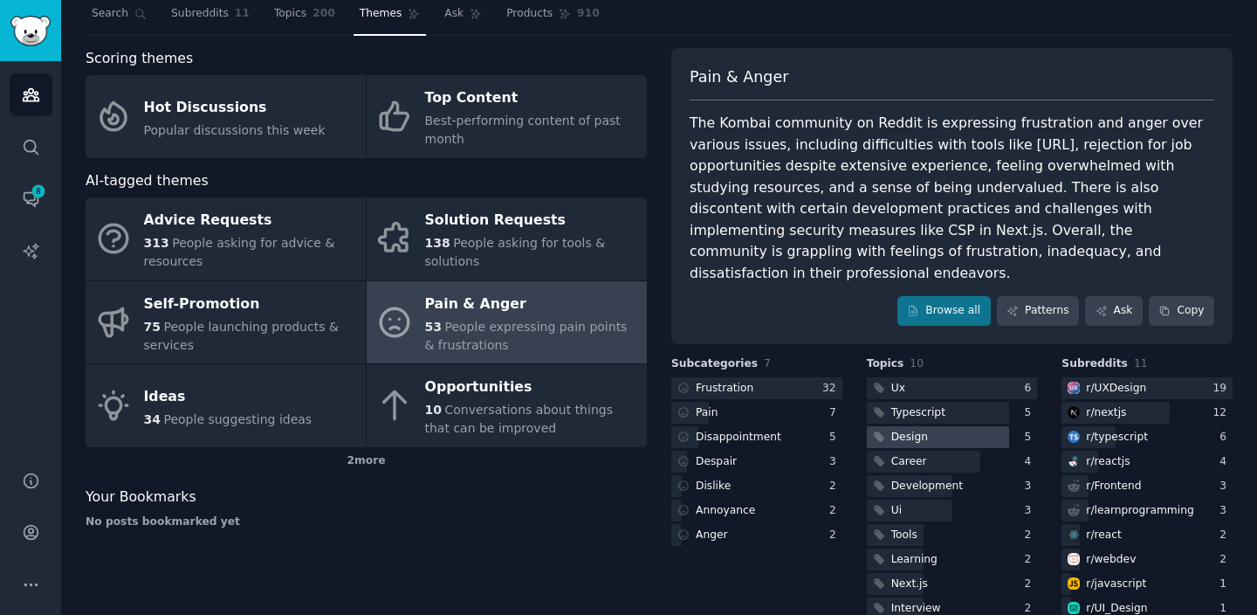
scroll to position [60, 0]
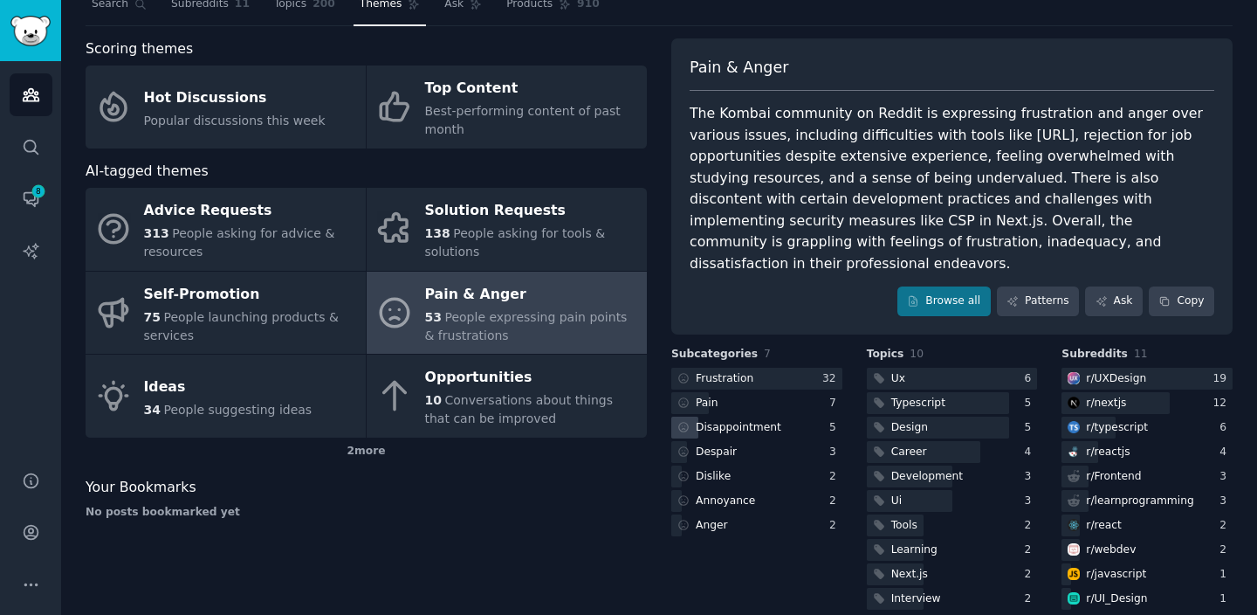
click at [801, 416] on div "Disappointment" at bounding box center [756, 427] width 171 height 22
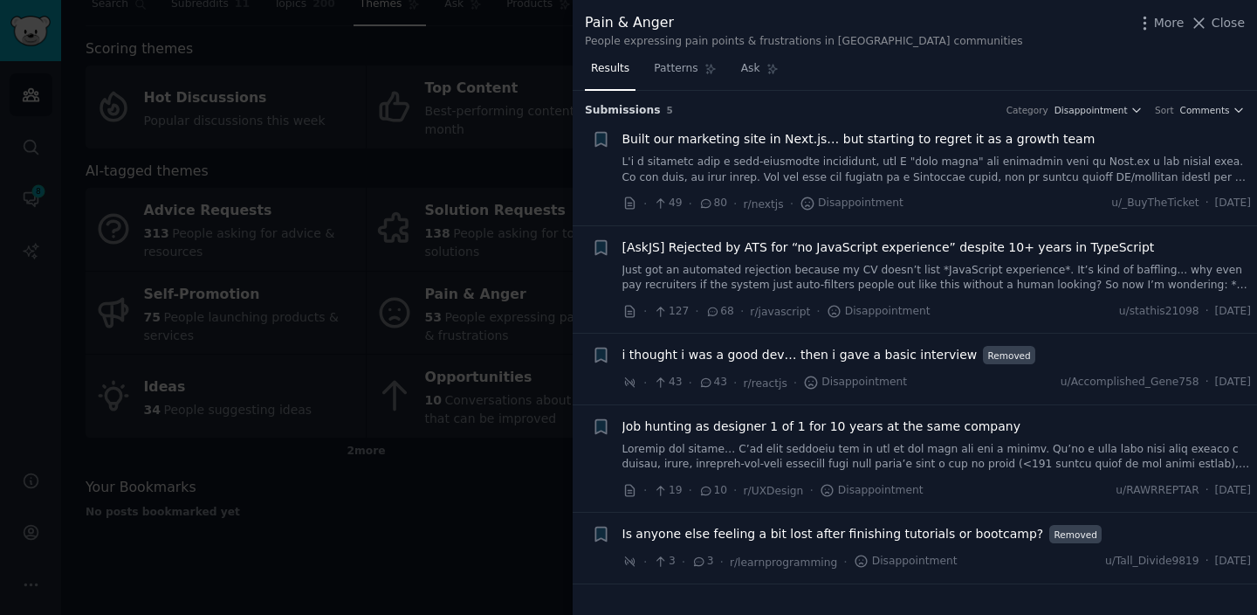
click at [480, 493] on div at bounding box center [628, 307] width 1257 height 615
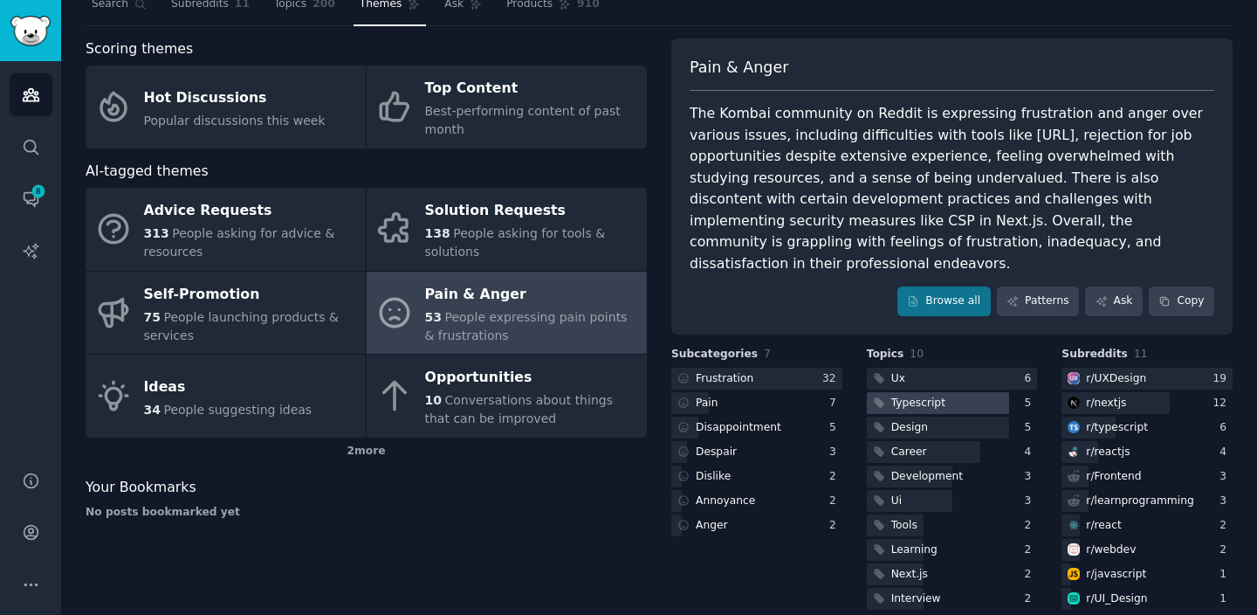
click at [886, 392] on div "Typescript" at bounding box center [908, 403] width 82 height 22
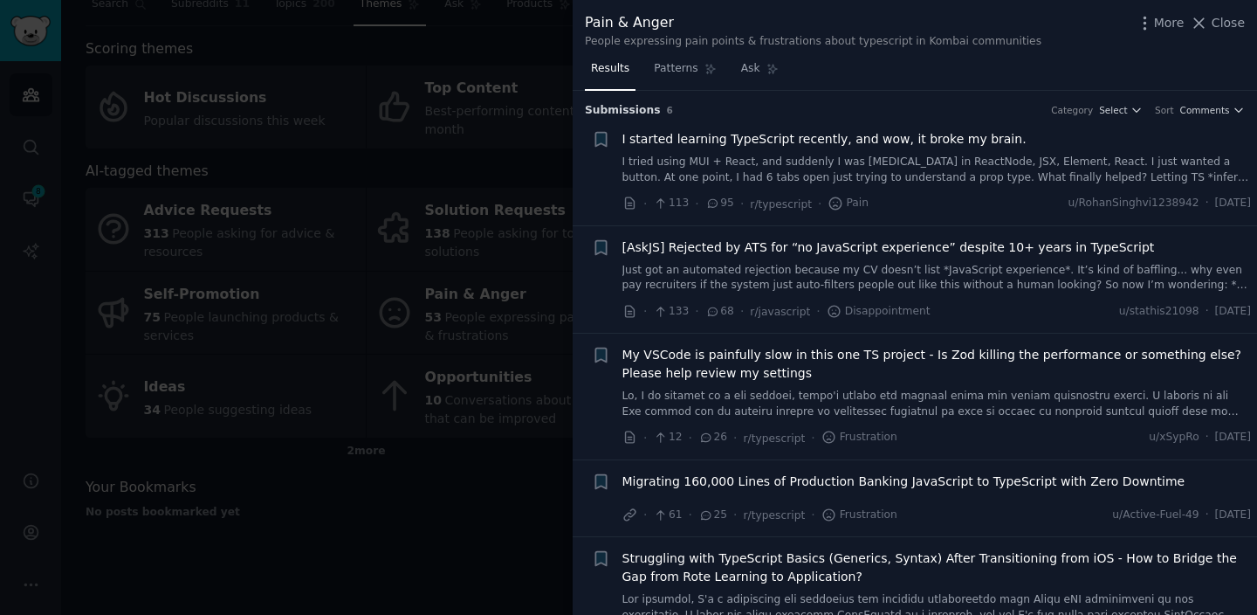
click at [391, 261] on div at bounding box center [628, 307] width 1257 height 615
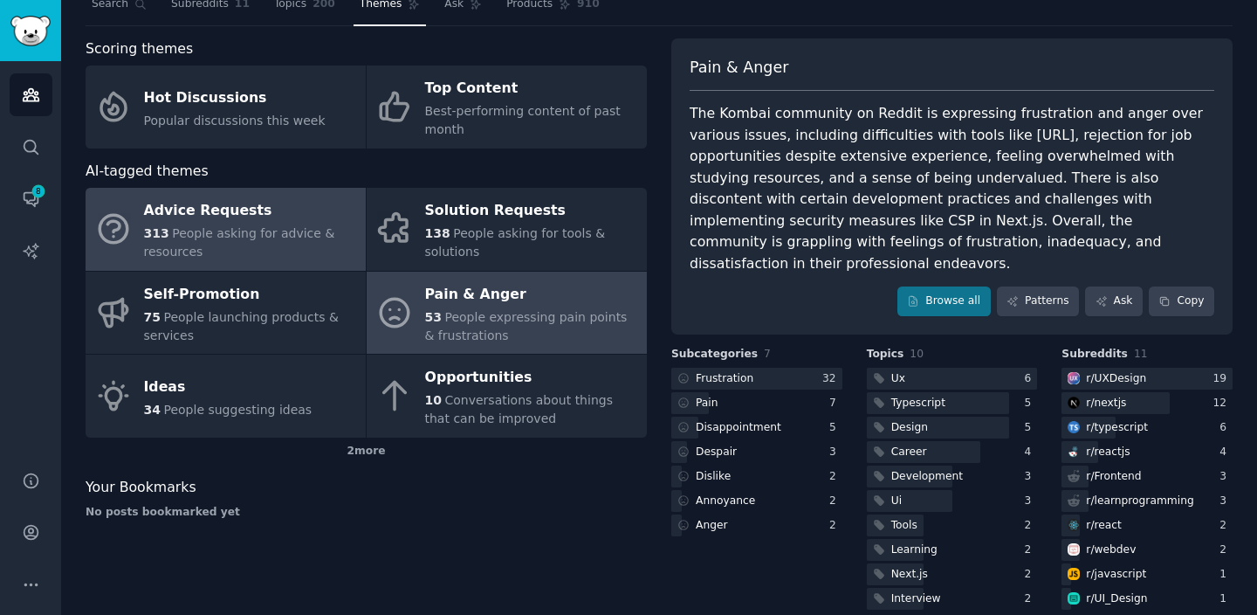
click at [271, 230] on span "People asking for advice & resources" at bounding box center [239, 242] width 191 height 32
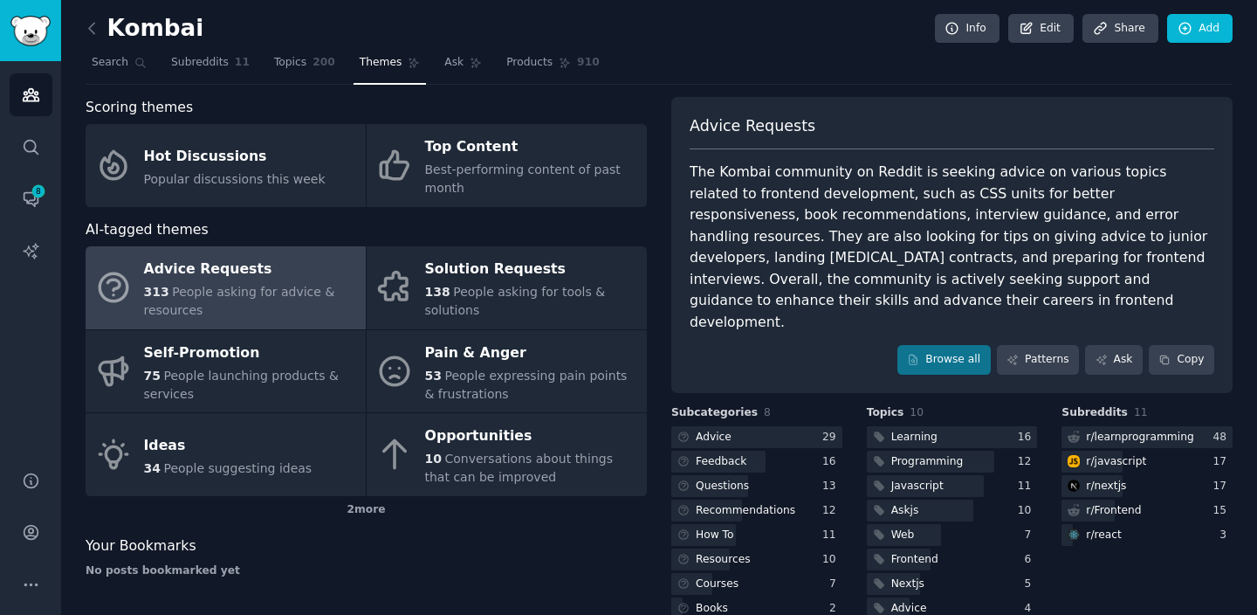
scroll to position [60, 0]
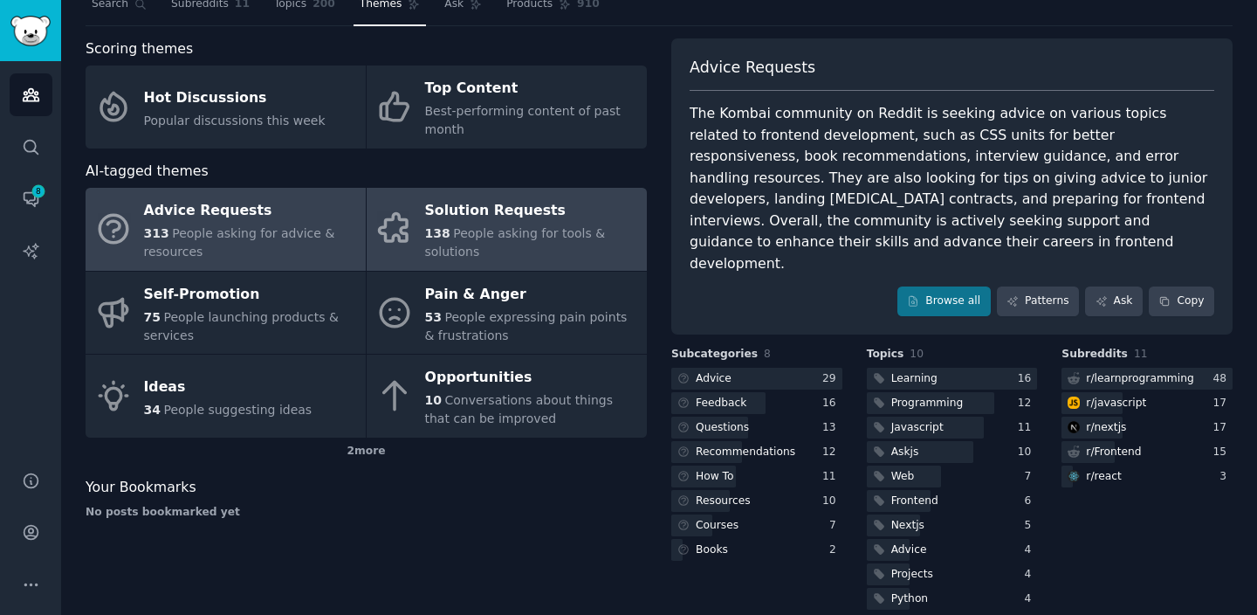
click at [476, 230] on span "People asking for tools & solutions" at bounding box center [515, 242] width 181 height 32
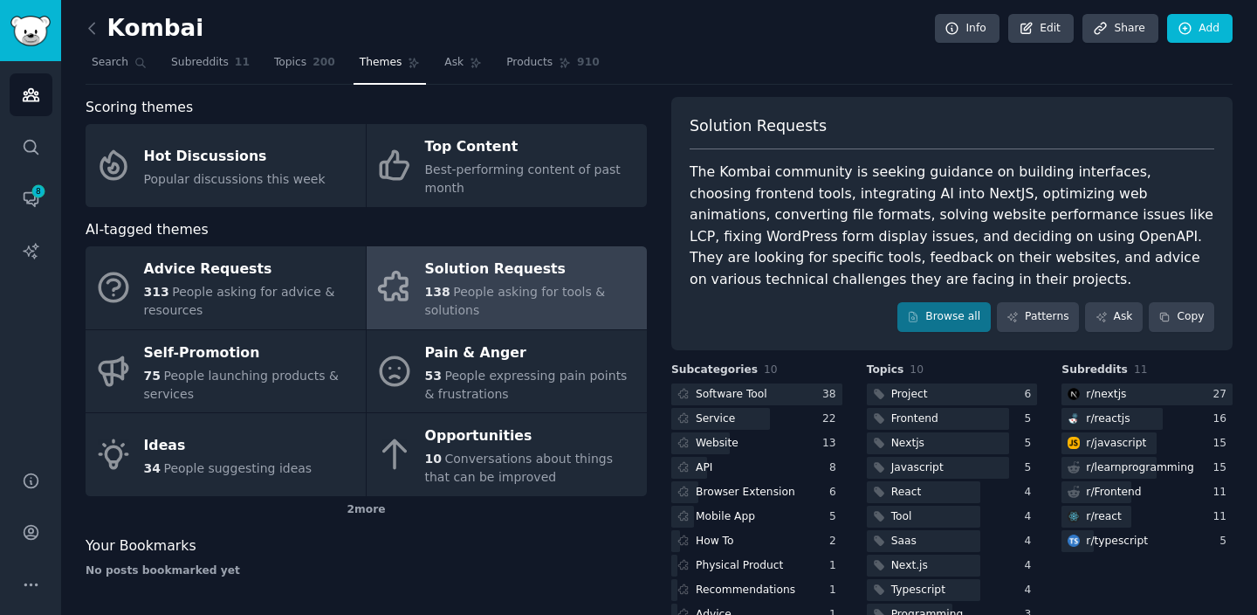
scroll to position [39, 0]
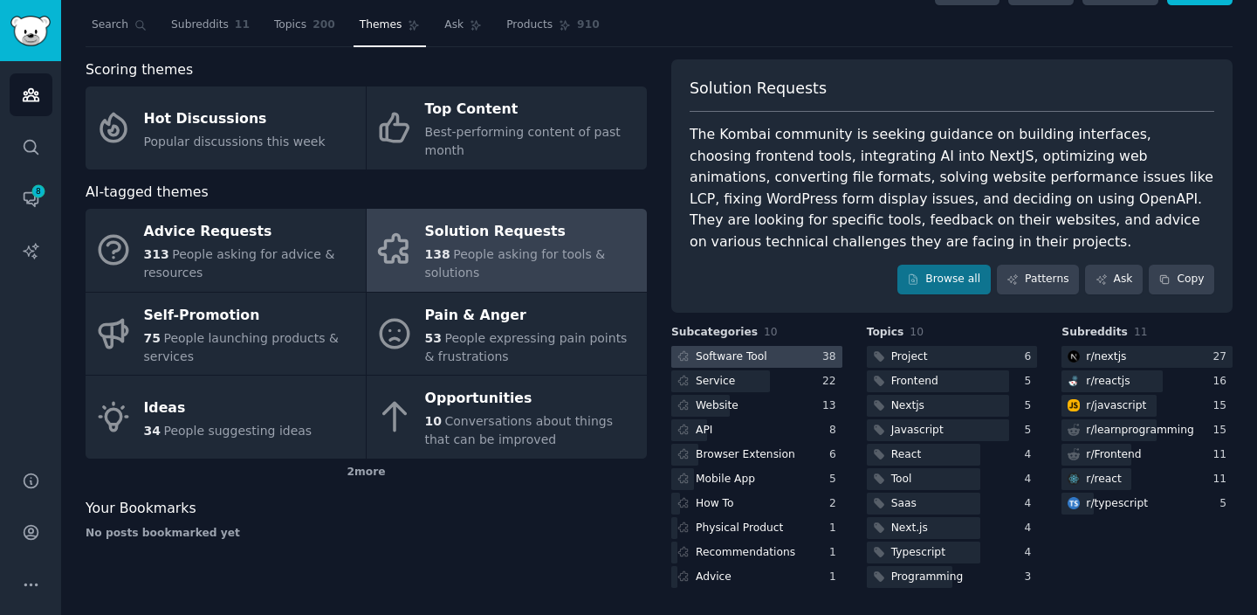
click at [799, 348] on div at bounding box center [756, 357] width 171 height 22
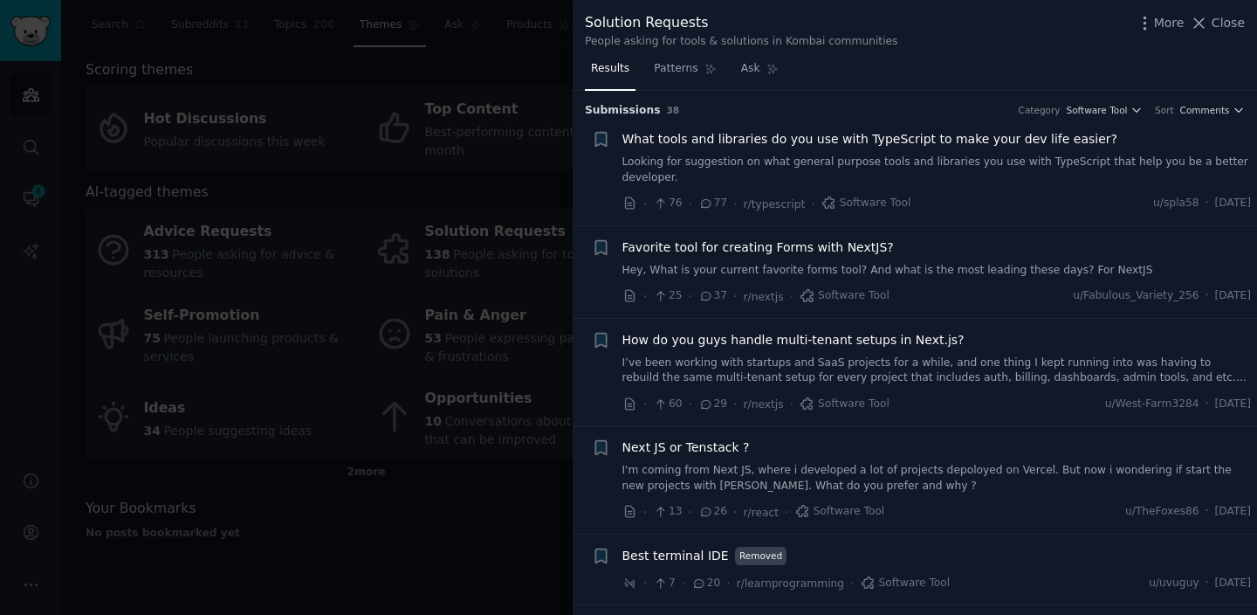
click at [478, 259] on div at bounding box center [628, 307] width 1257 height 615
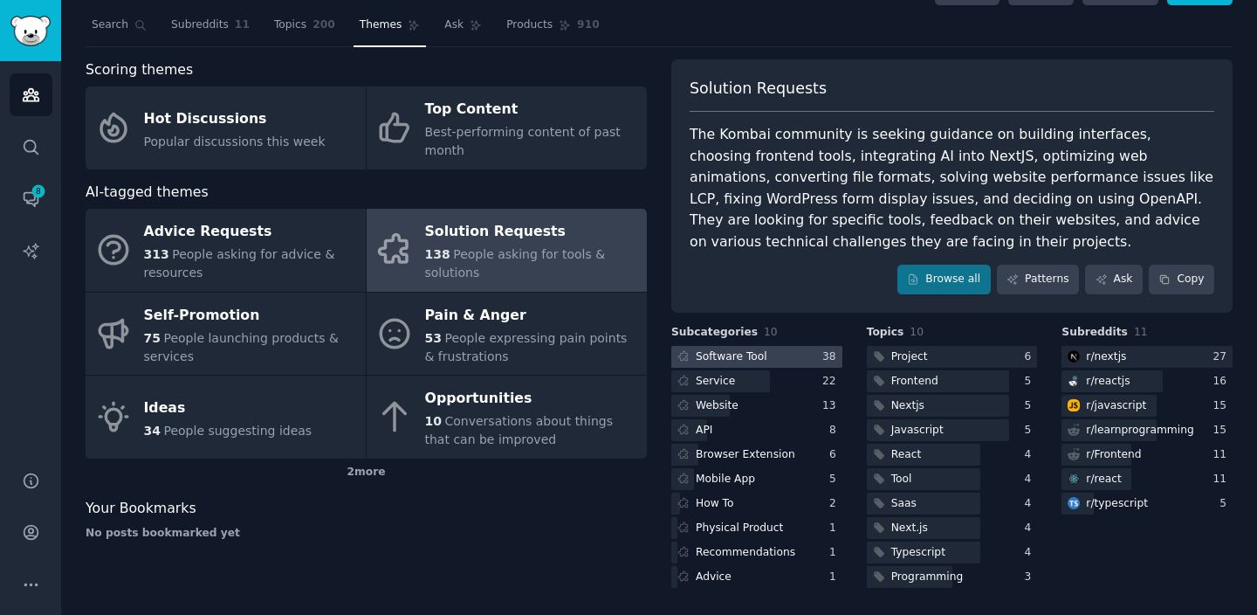
click at [779, 353] on div at bounding box center [756, 357] width 171 height 22
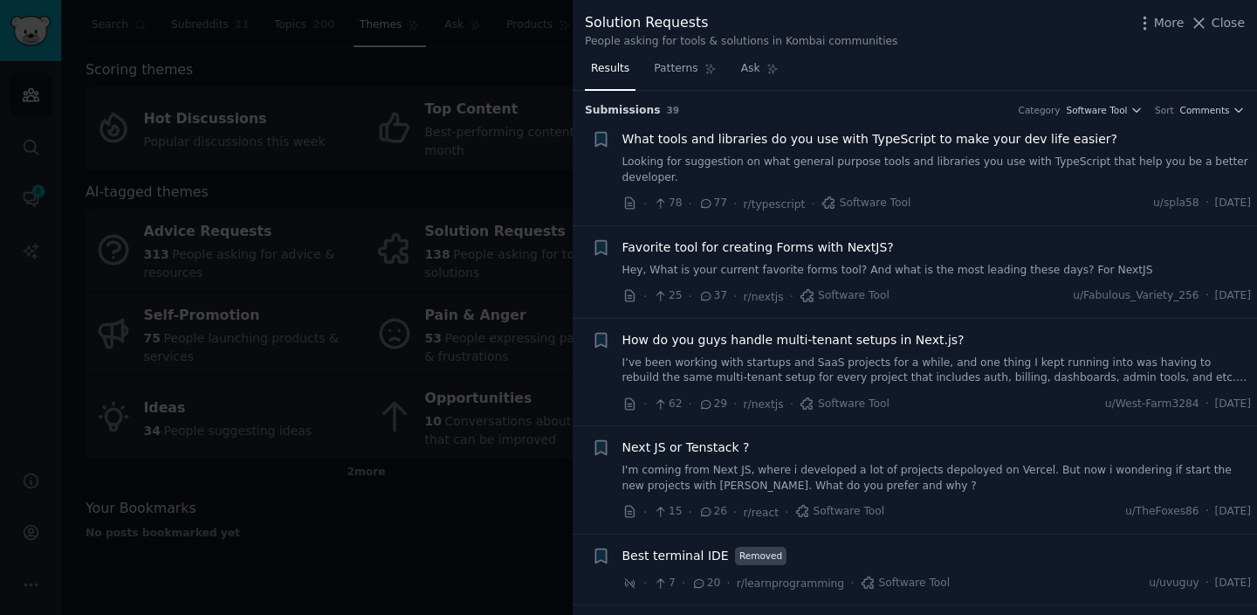
click at [512, 284] on div at bounding box center [628, 307] width 1257 height 615
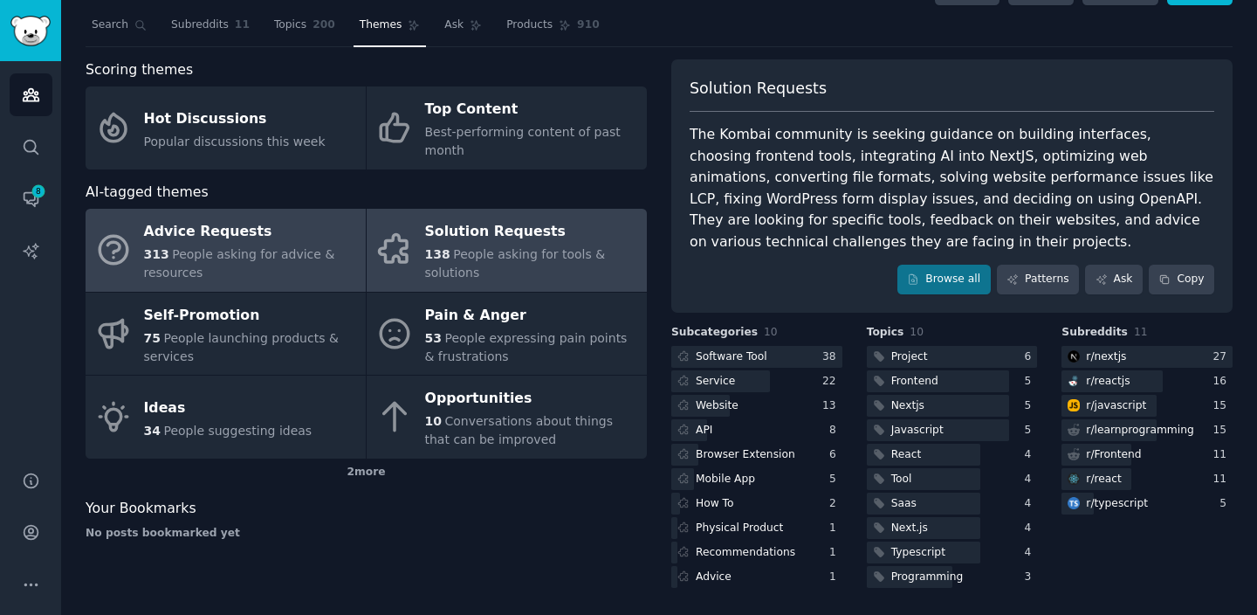
click at [285, 249] on span "People asking for advice & resources" at bounding box center [239, 263] width 191 height 32
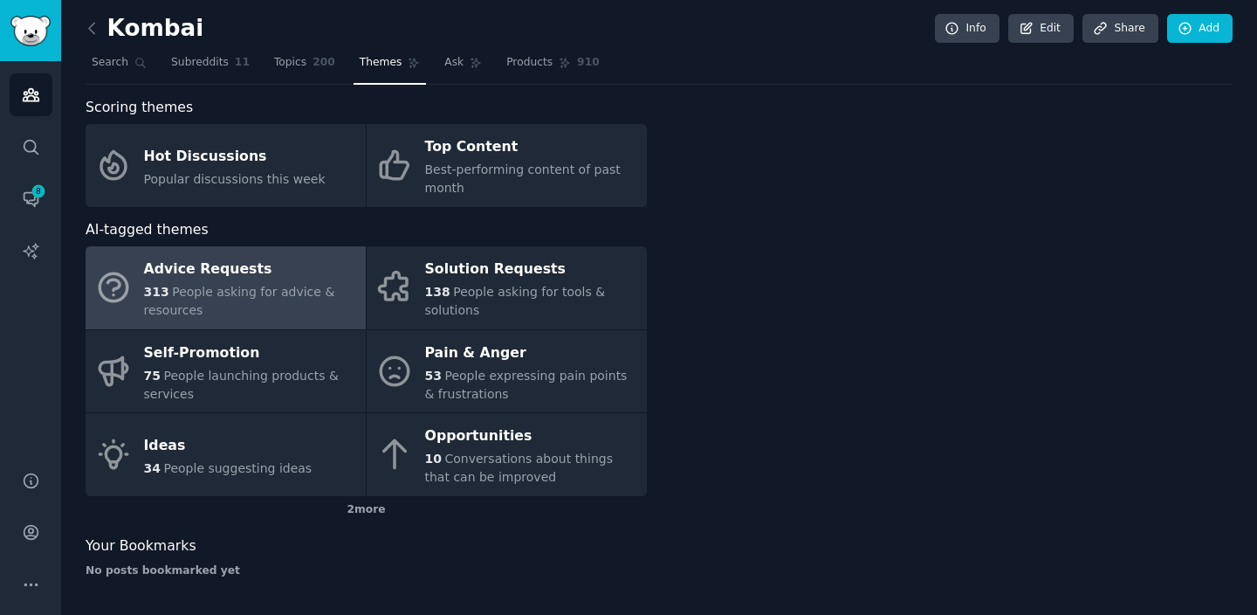
scroll to position [2, 0]
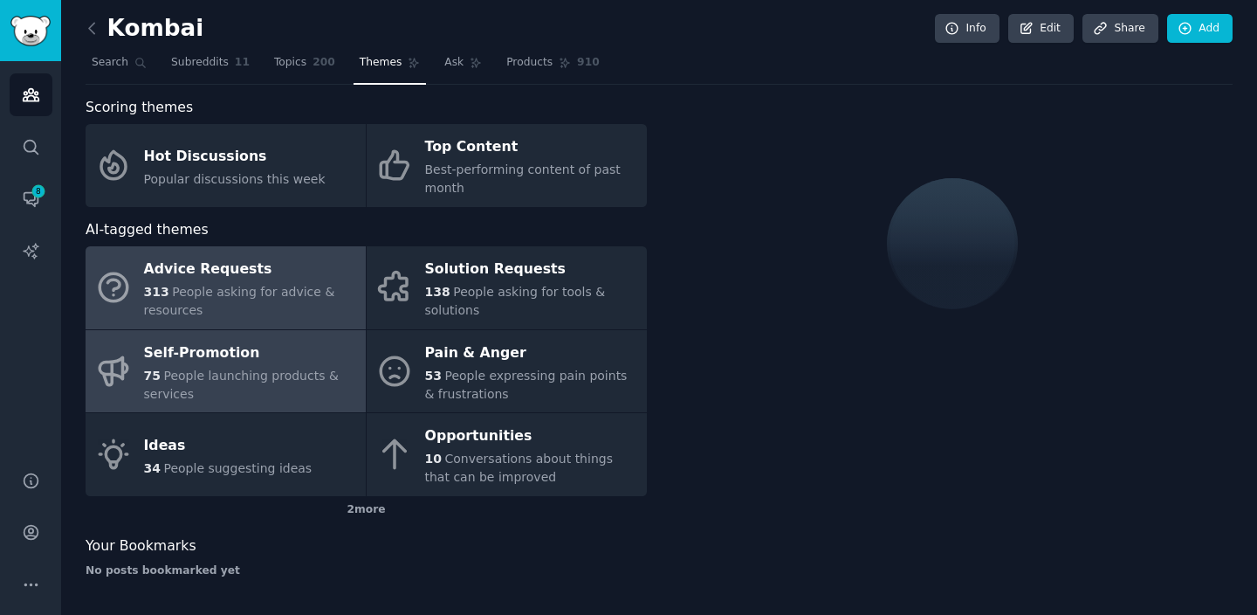
click at [257, 362] on div "Self-Promotion" at bounding box center [250, 353] width 213 height 28
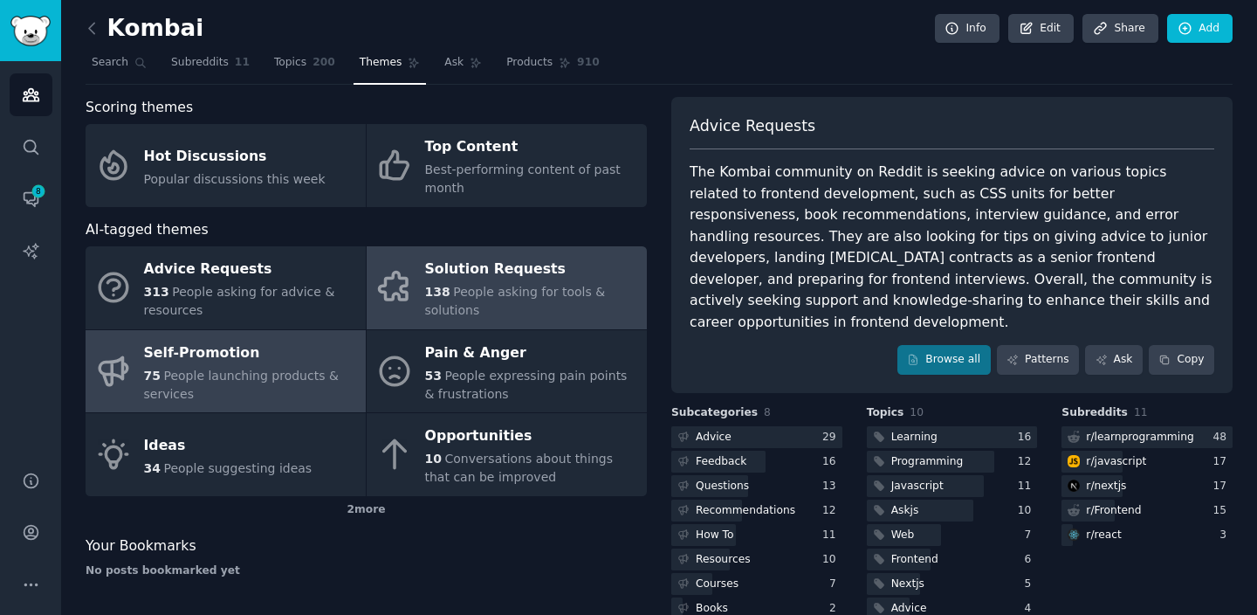
click at [557, 294] on span "People asking for tools & solutions" at bounding box center [515, 301] width 181 height 32
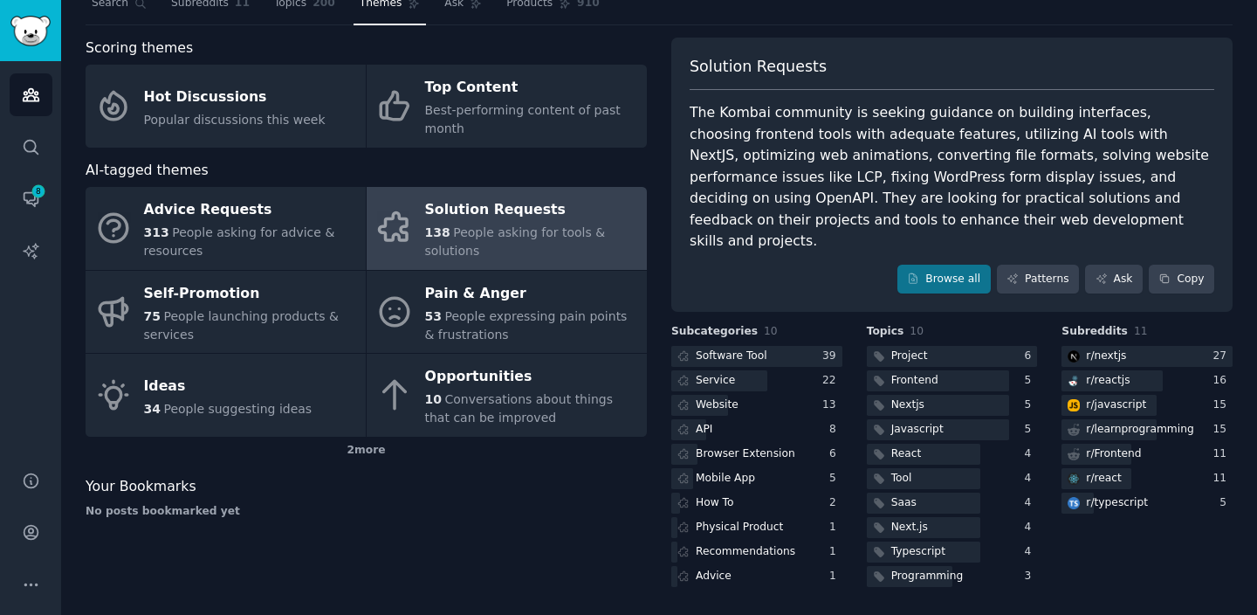
scroll to position [39, 0]
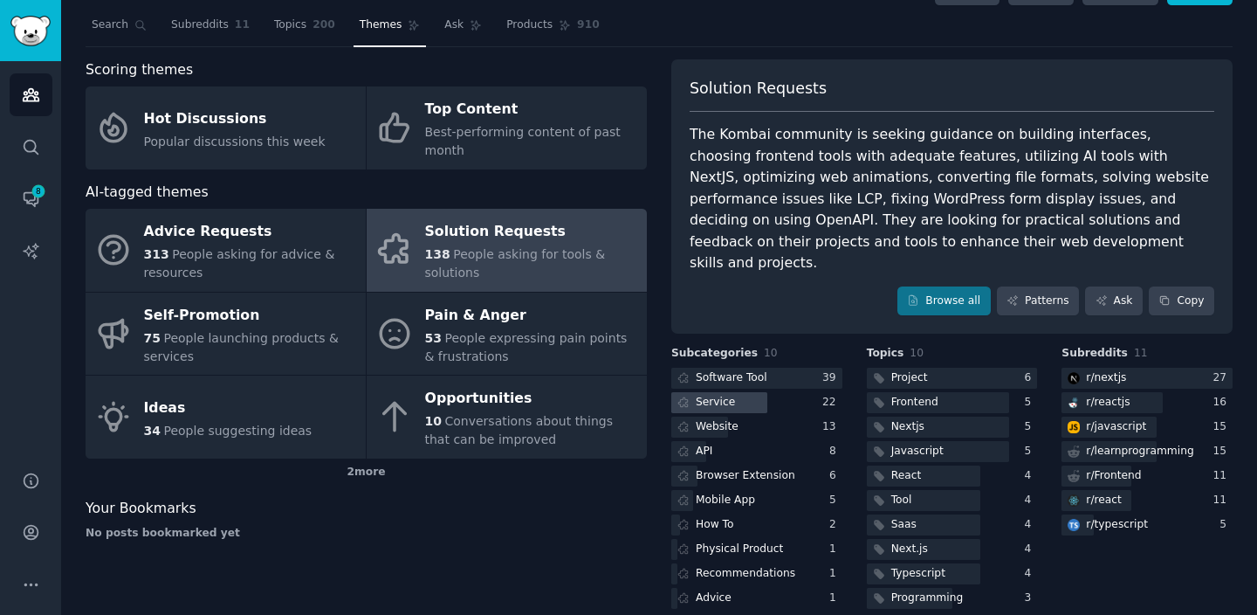
click at [732, 392] on div "Service" at bounding box center [704, 403] width 67 height 22
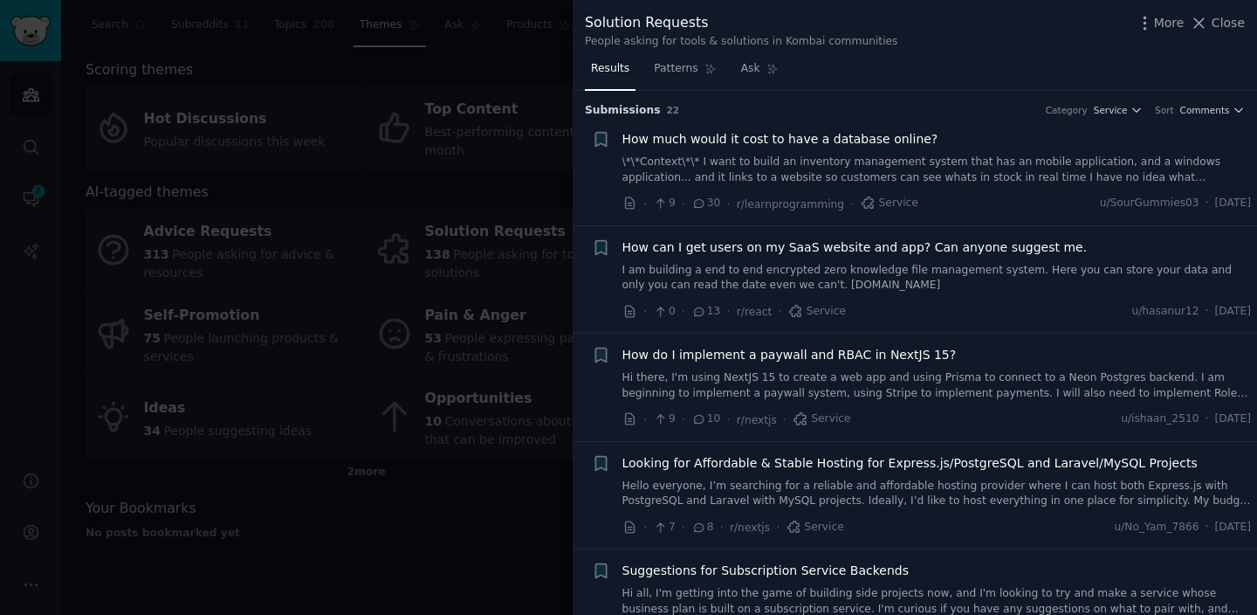
scroll to position [43, 0]
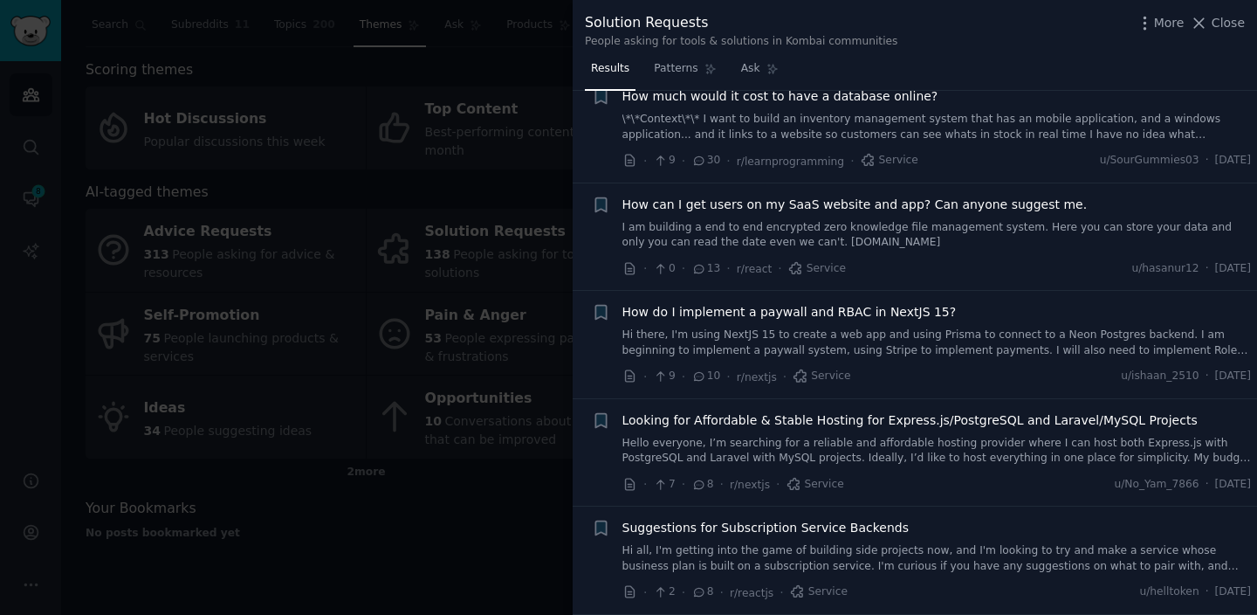
click at [469, 227] on div at bounding box center [628, 307] width 1257 height 615
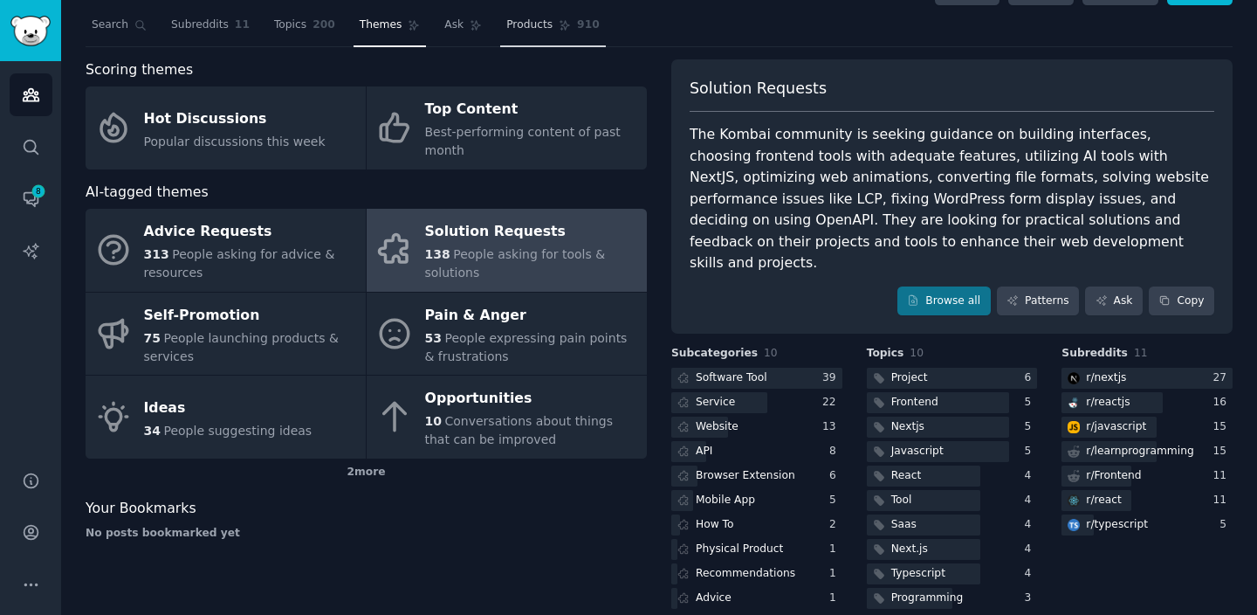
click at [512, 23] on span "Products" at bounding box center [529, 25] width 46 height 16
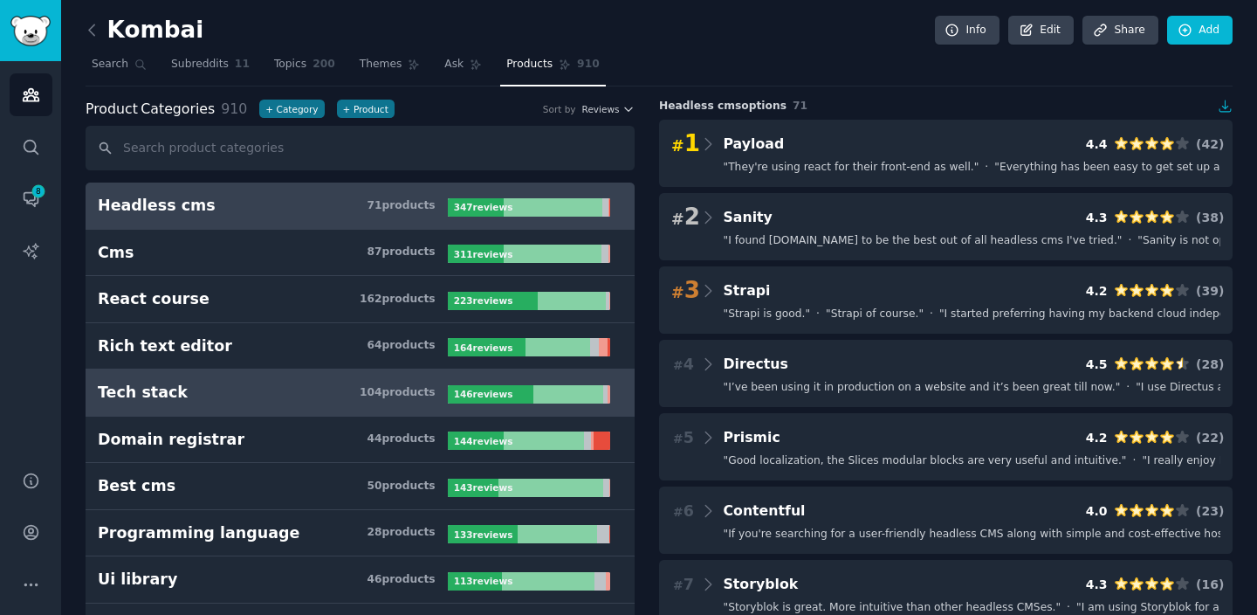
click at [356, 384] on h3 "Tech stack 104 product s" at bounding box center [273, 392] width 350 height 22
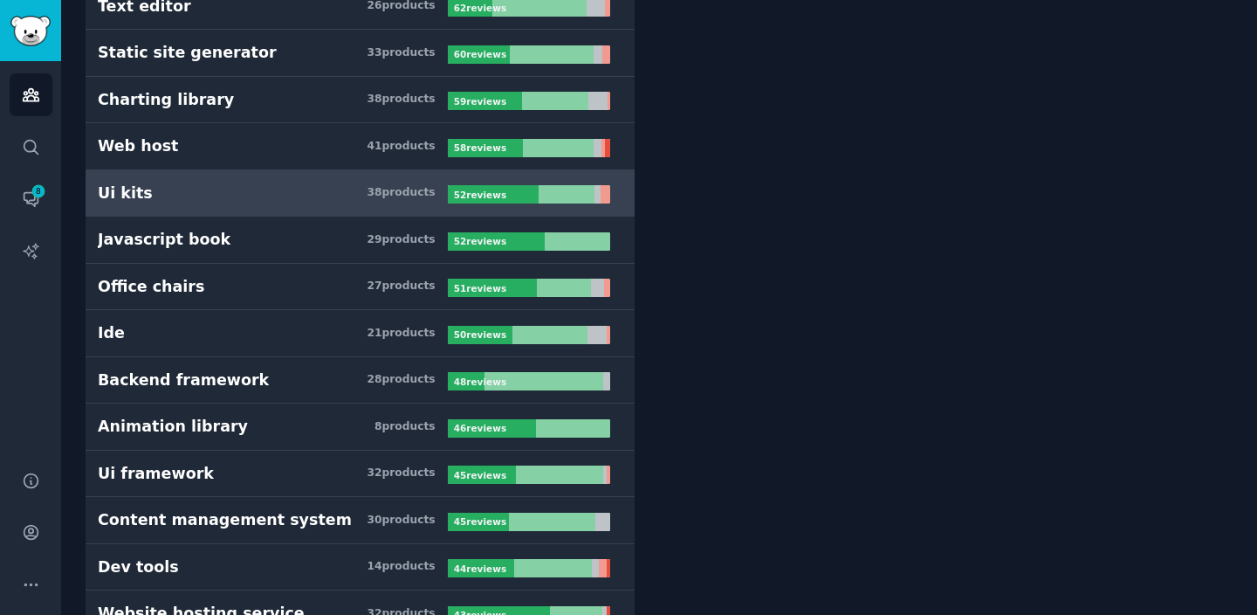
scroll to position [910, 0]
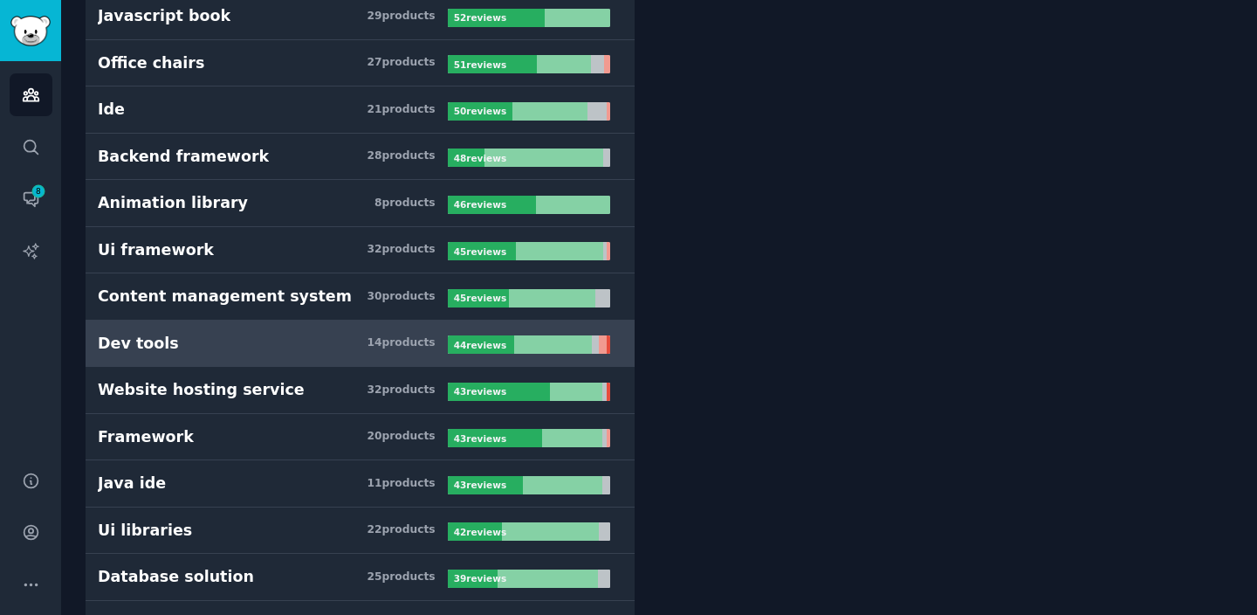
click at [279, 331] on link "Dev tools 14 product s 44 review s" at bounding box center [360, 343] width 549 height 47
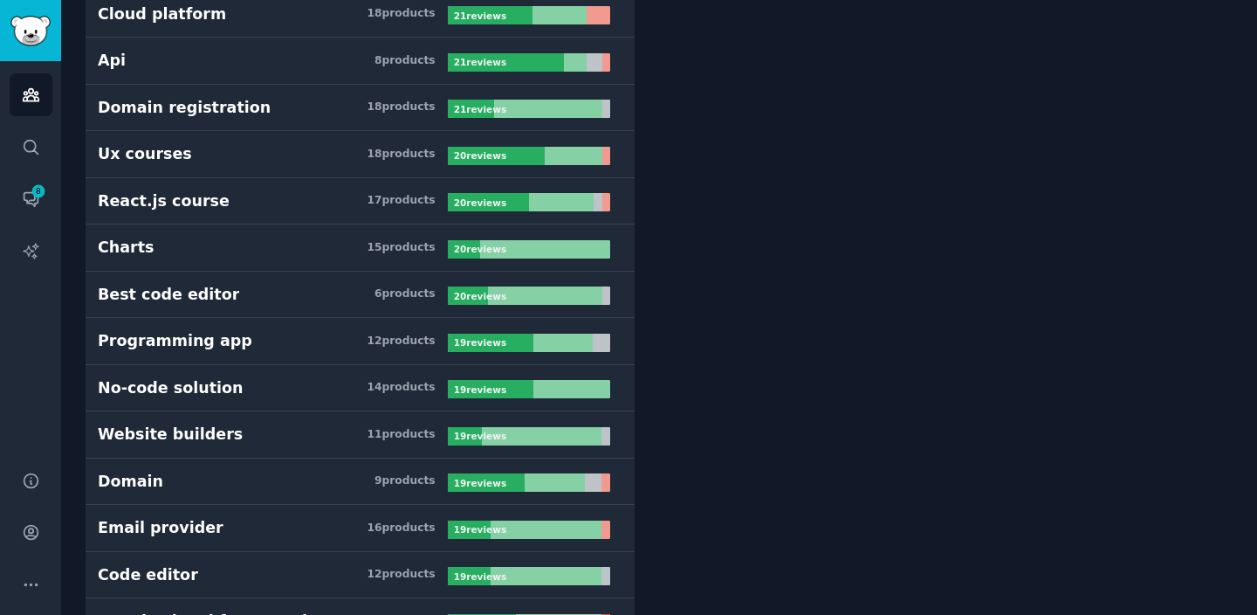
scroll to position [3789, 0]
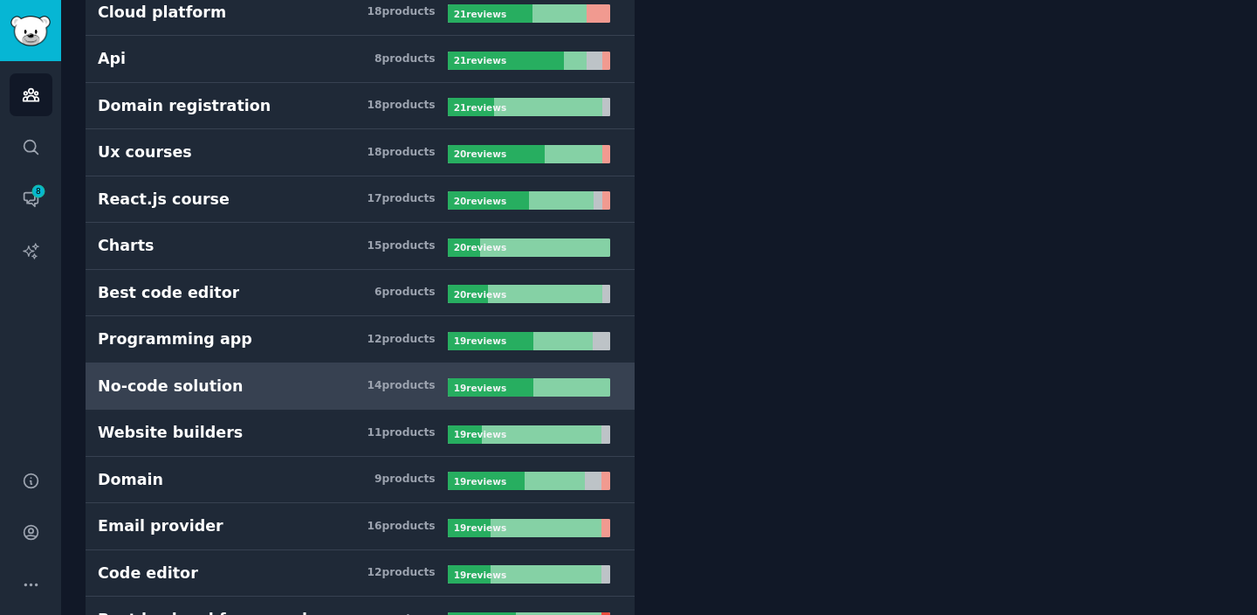
click at [335, 384] on h3 "No-code solution 14 product s" at bounding box center [273, 386] width 350 height 22
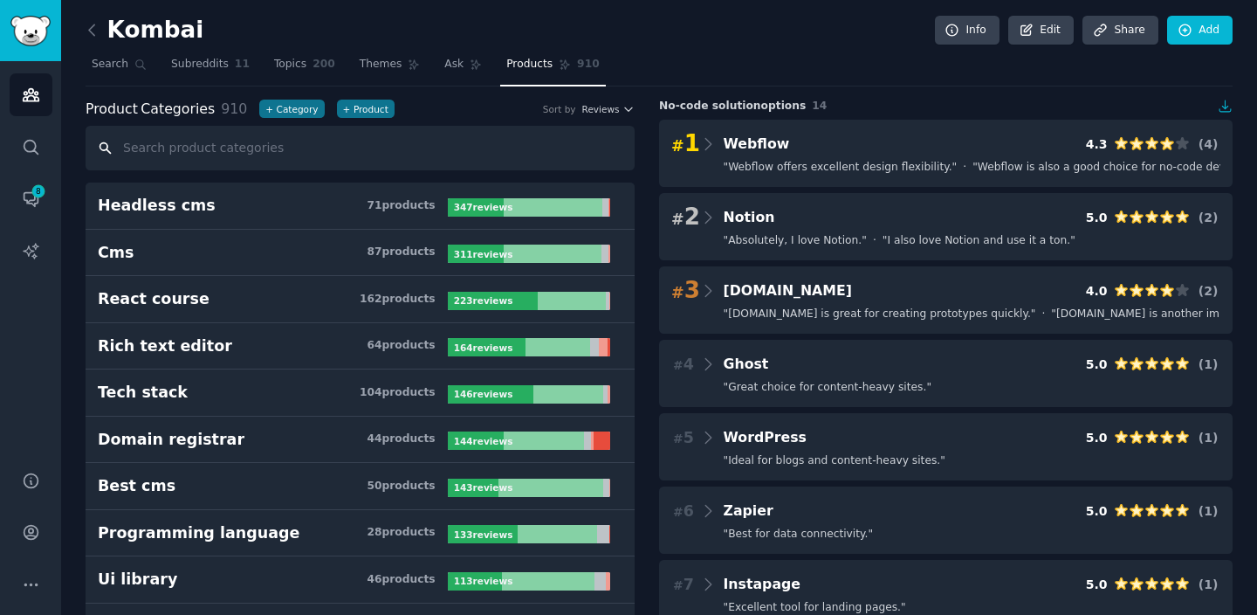
click at [408, 161] on input "text" at bounding box center [360, 148] width 549 height 45
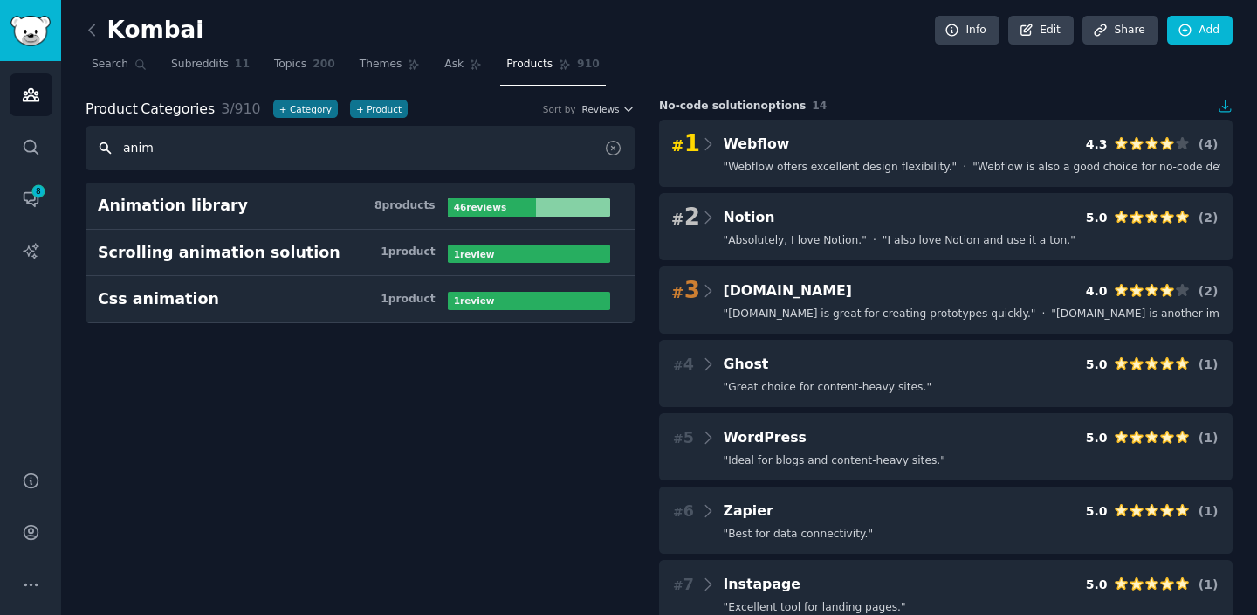
type input "anima"
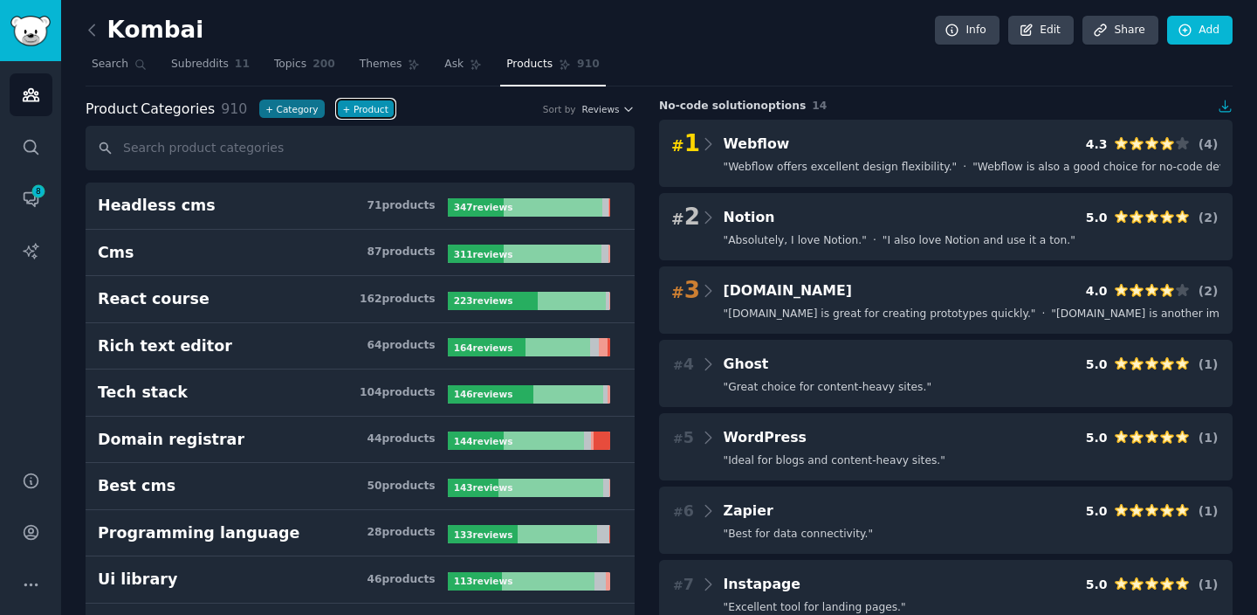
click at [350, 112] on button "+ Product" at bounding box center [366, 109] width 58 height 18
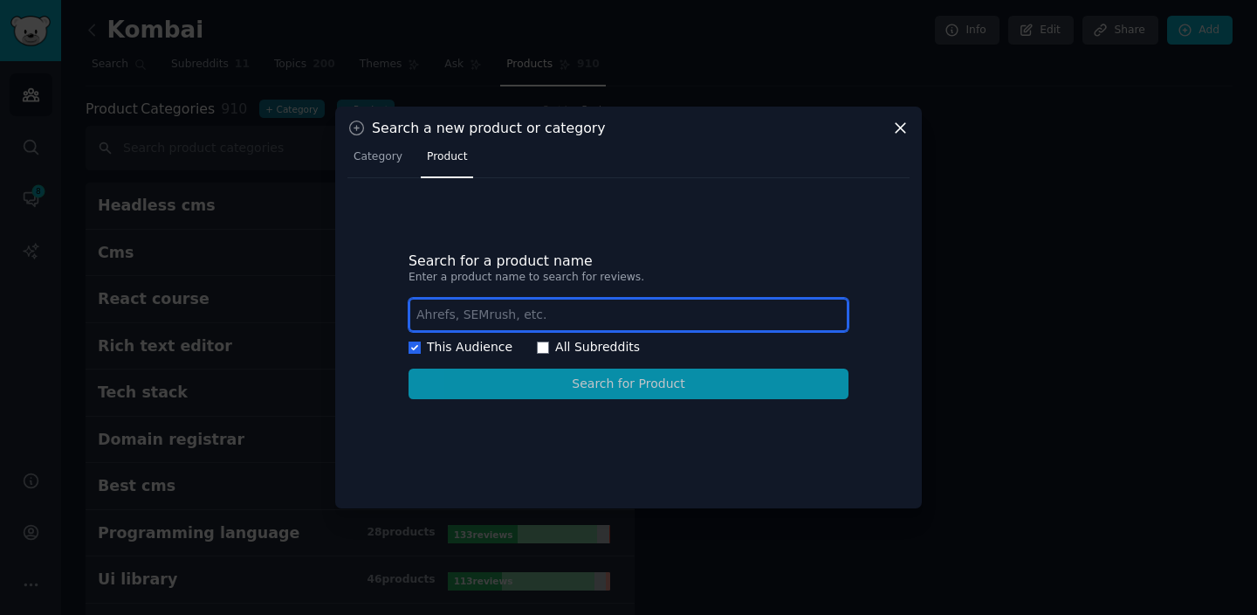
click at [509, 305] on input "text" at bounding box center [629, 315] width 440 height 34
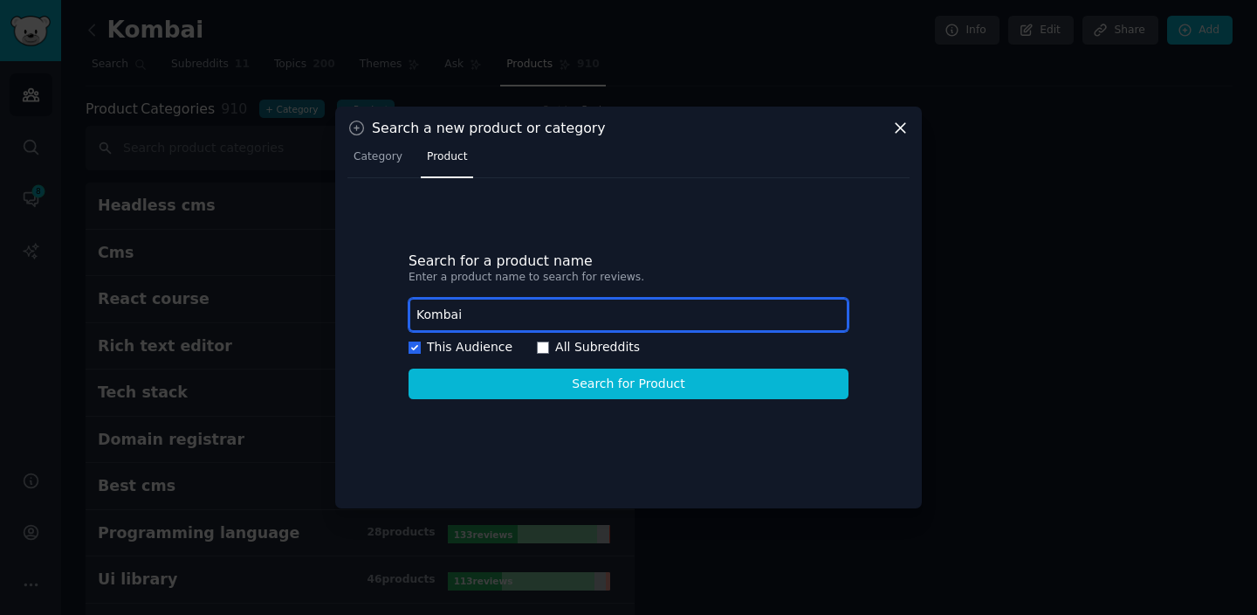
type input "Kombai"
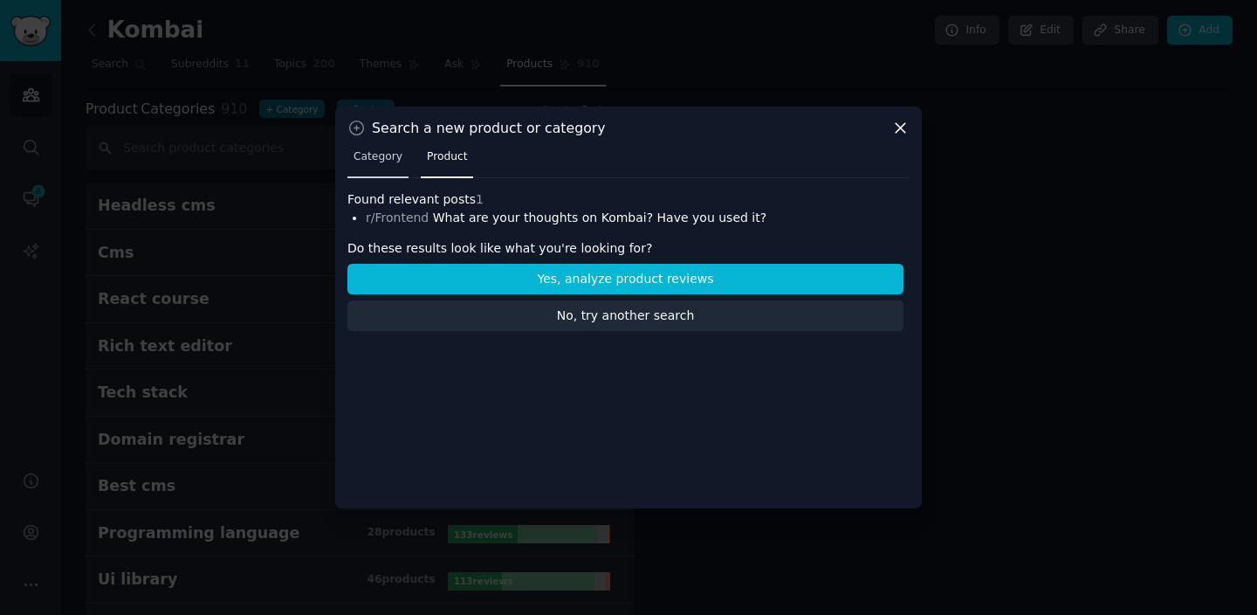
click at [366, 151] on span "Category" at bounding box center [378, 157] width 49 height 16
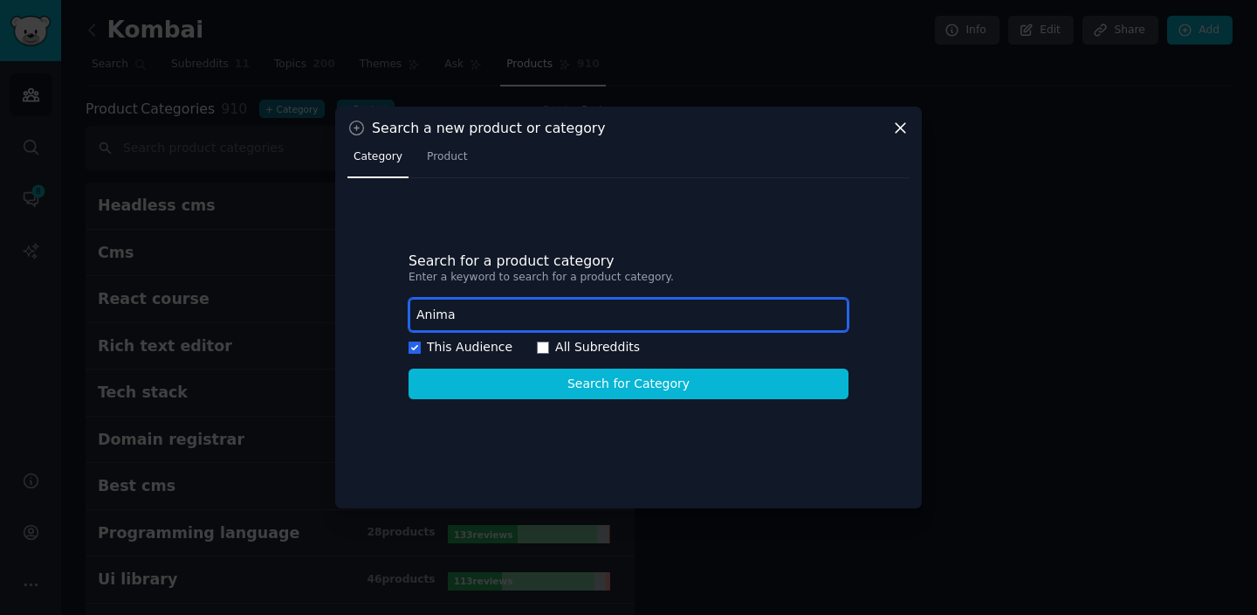
type input "Anima"
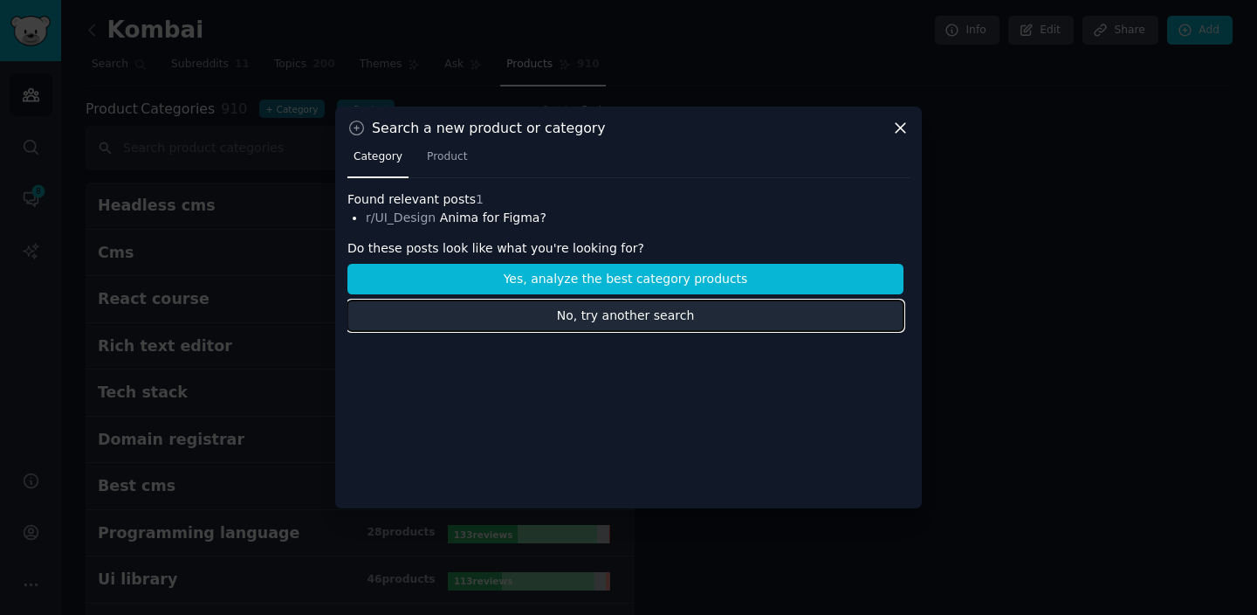
click at [725, 312] on button "No, try another search" at bounding box center [625, 315] width 556 height 31
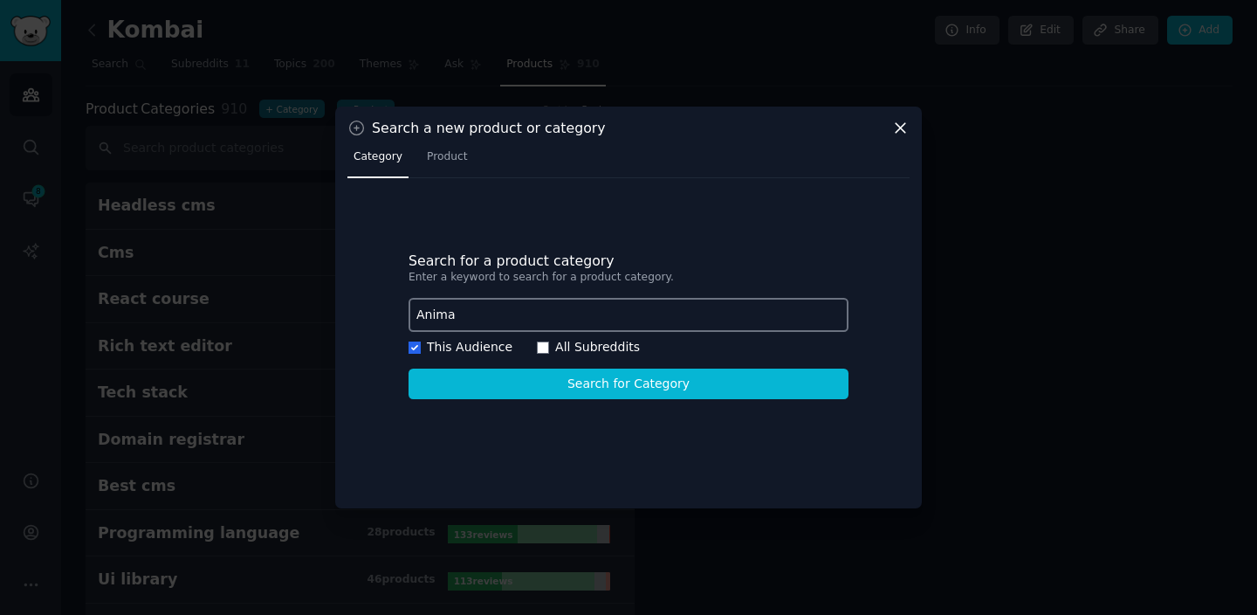
click at [635, 315] on input "Anima" at bounding box center [629, 315] width 440 height 34
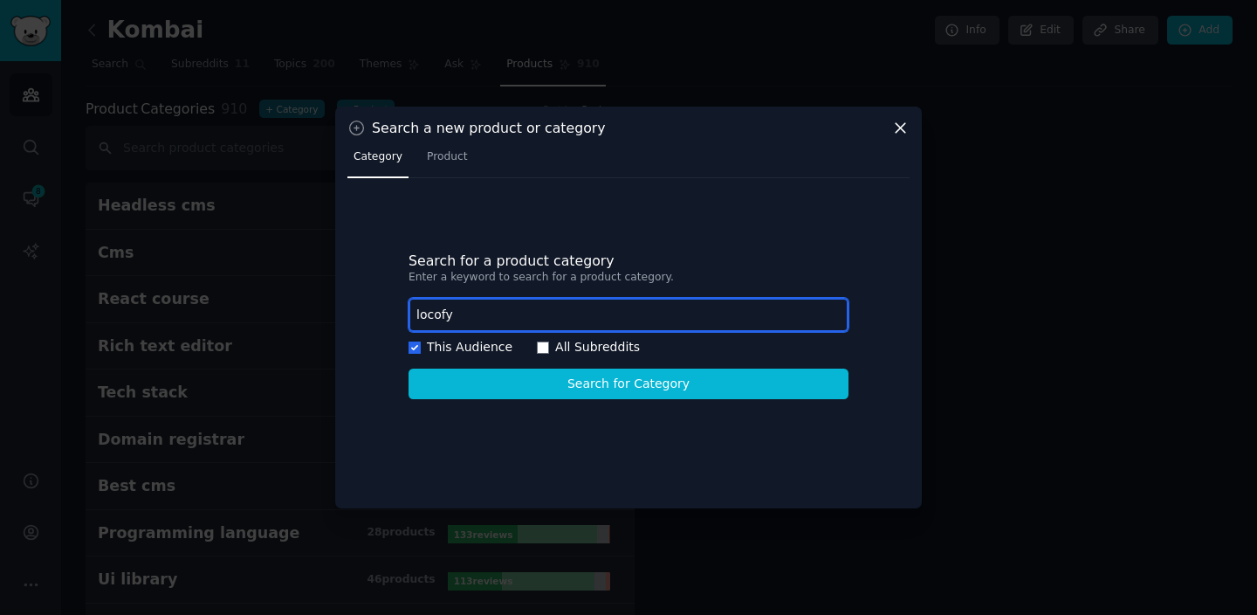
type input "locofy"
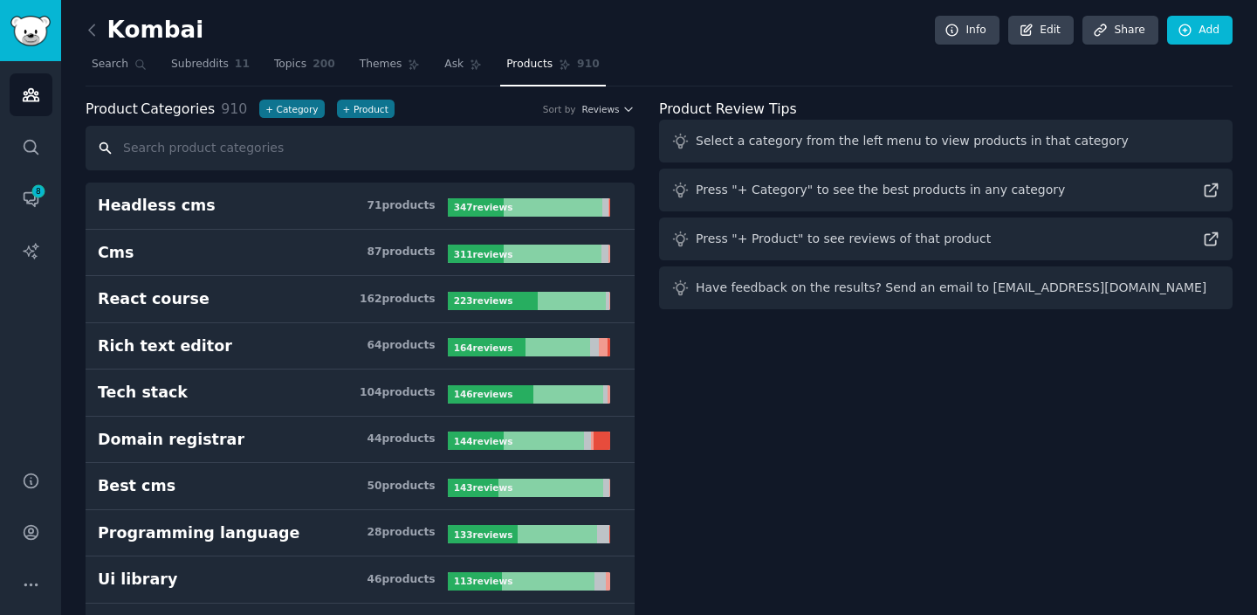
click at [408, 148] on input "text" at bounding box center [360, 148] width 549 height 45
click at [366, 113] on button "+ Product" at bounding box center [366, 109] width 58 height 18
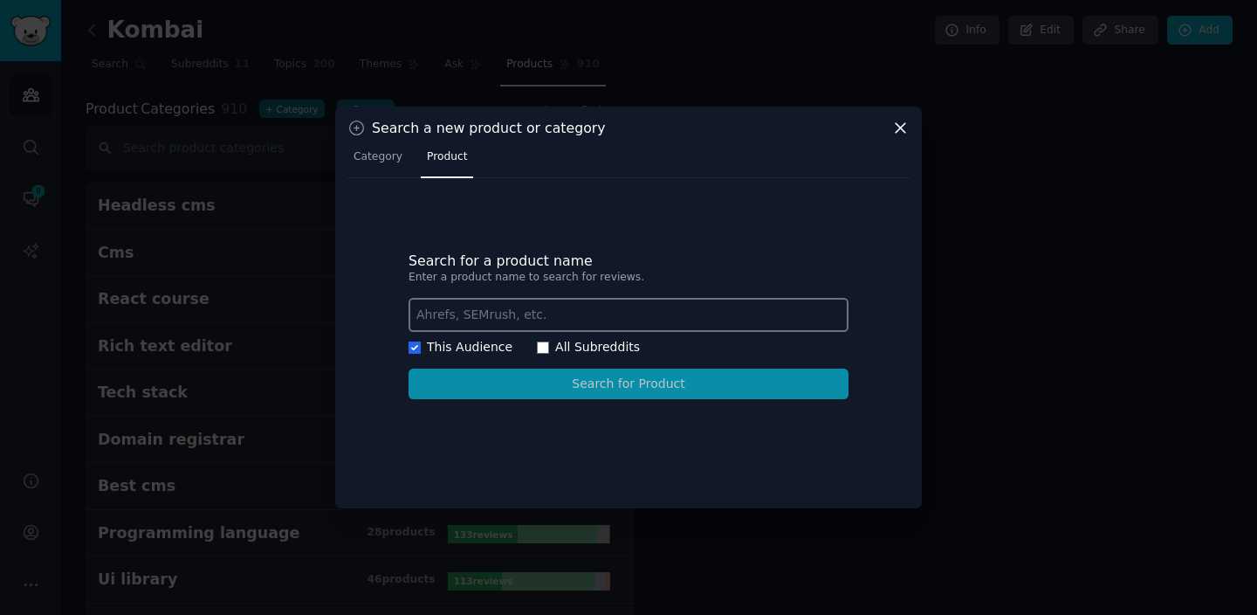
click at [585, 352] on label "All Subreddits" at bounding box center [597, 347] width 85 height 14
click at [549, 352] on input "All Subreddits" at bounding box center [543, 347] width 12 height 12
checkbox input "true"
checkbox input "false"
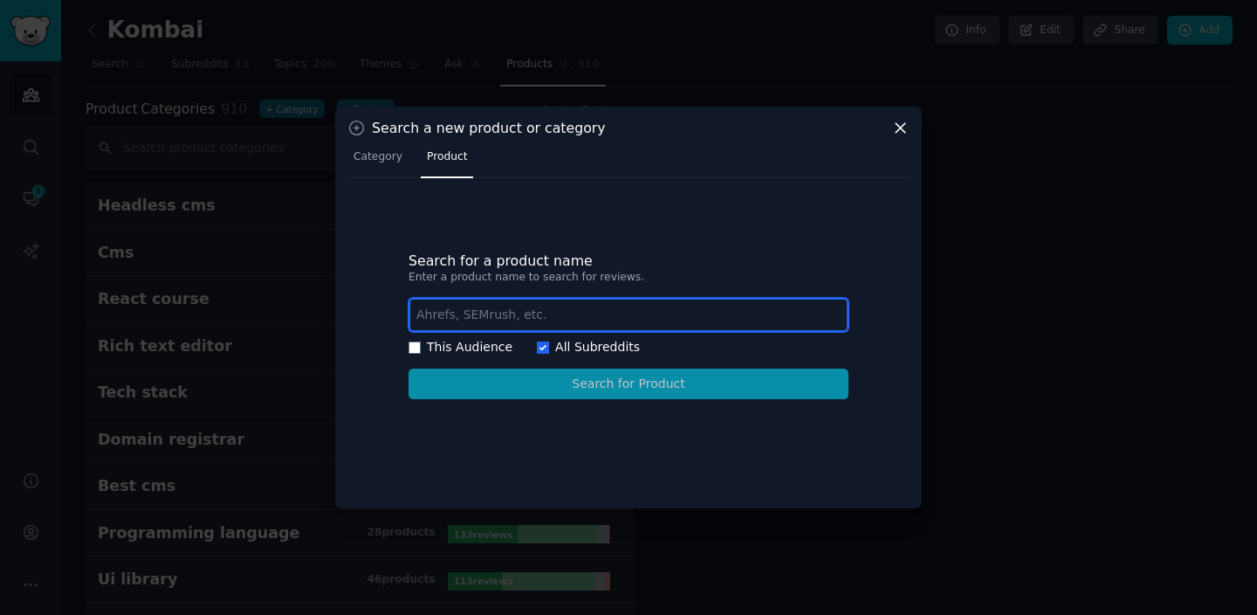
click at [545, 307] on input "text" at bounding box center [629, 315] width 440 height 34
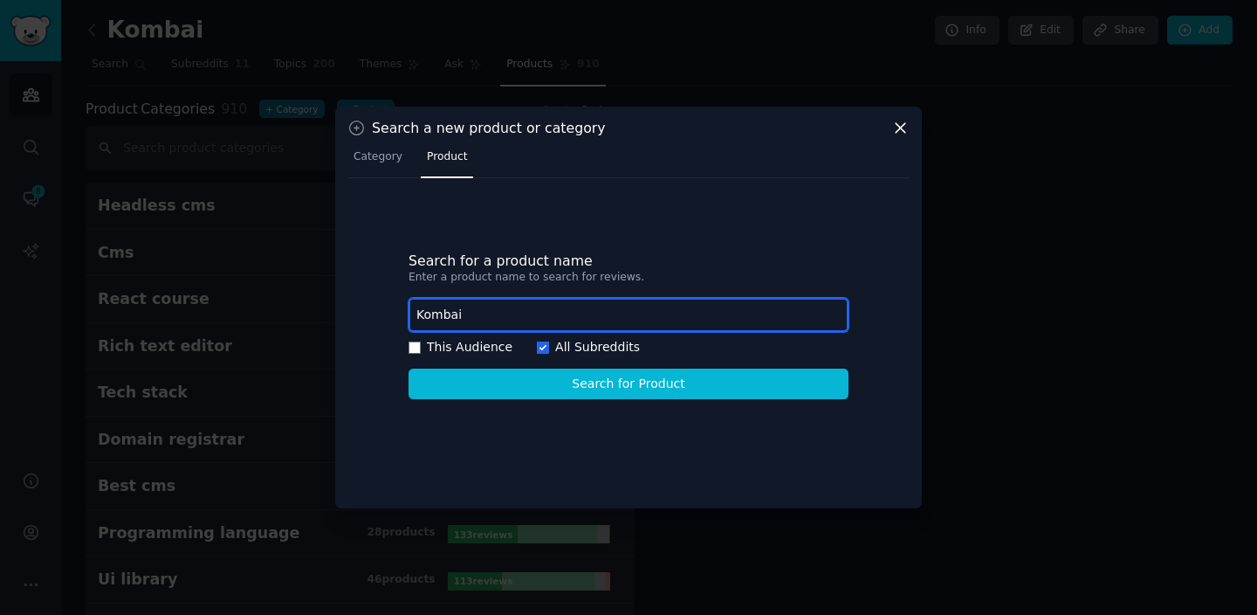
type input "Kombai"
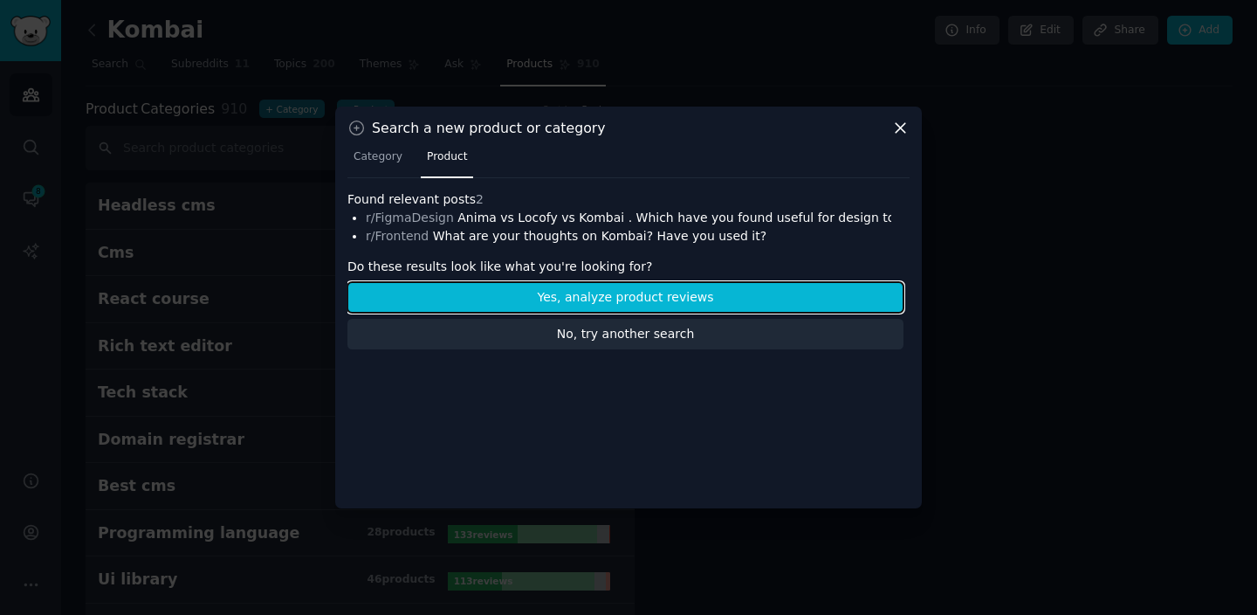
click at [527, 295] on button "Yes, analyze product reviews" at bounding box center [625, 297] width 556 height 31
